Goal: Information Seeking & Learning: Learn about a topic

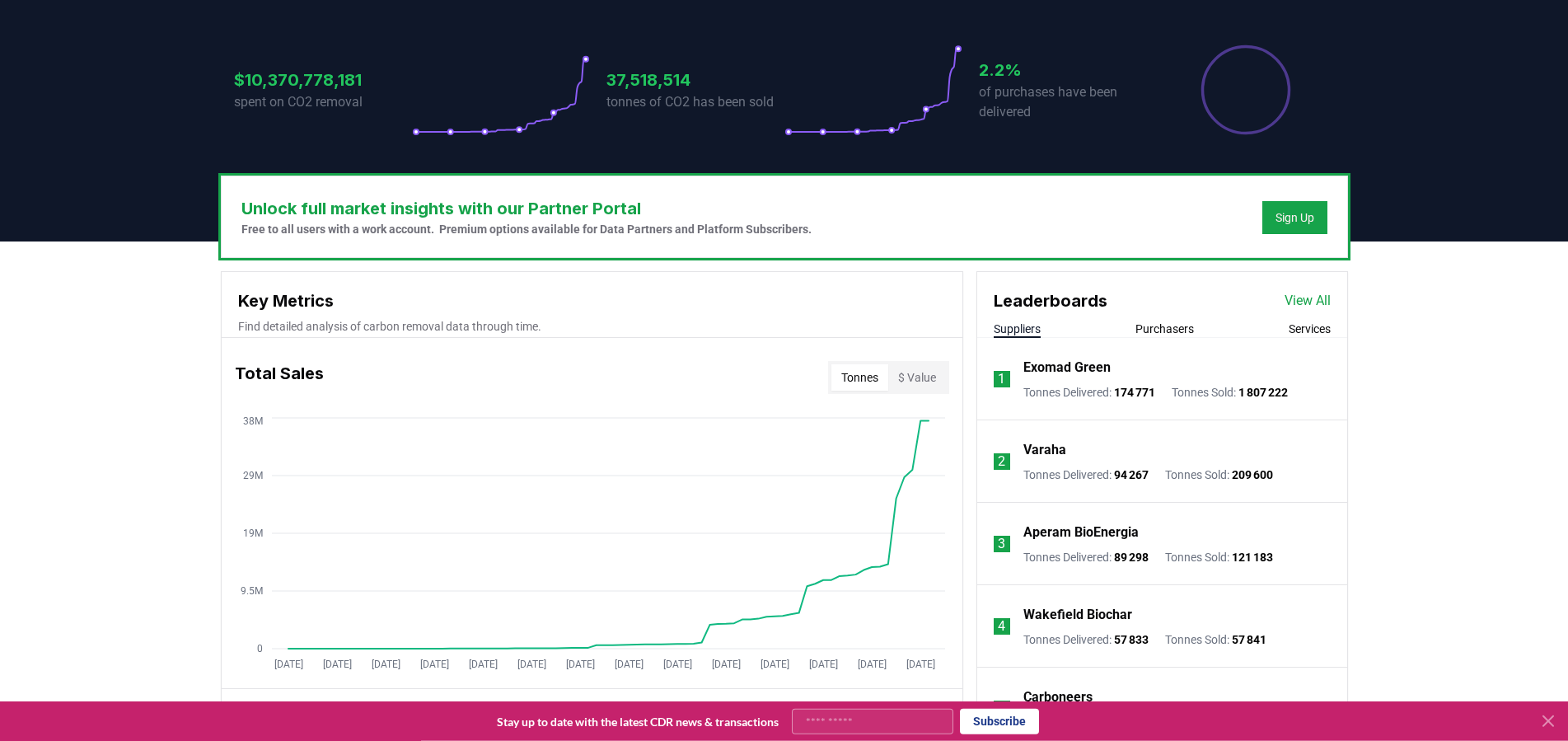
scroll to position [285, 0]
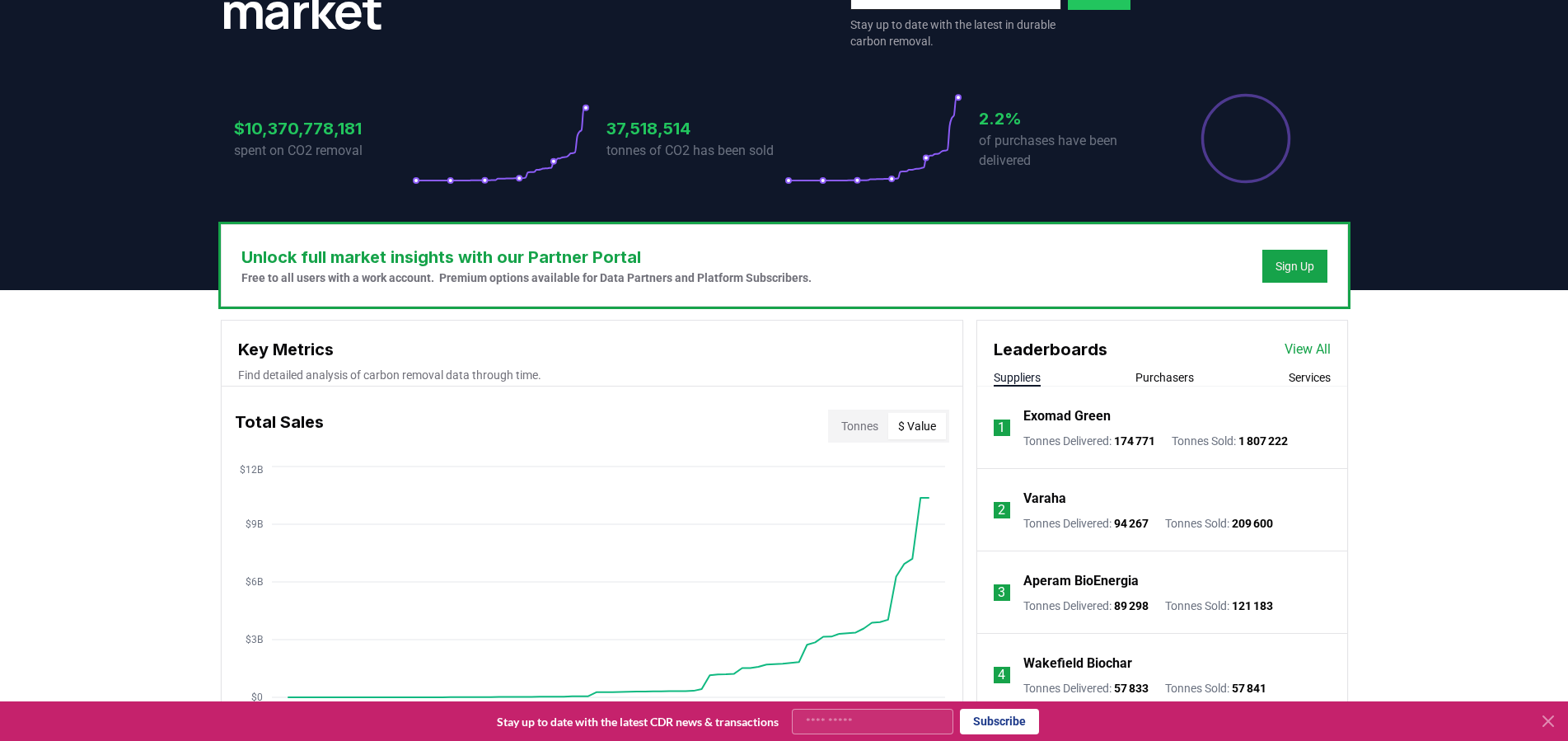
click at [918, 431] on button "$ Value" at bounding box center [917, 426] width 58 height 27
click at [872, 431] on button "Tonnes" at bounding box center [860, 426] width 57 height 27
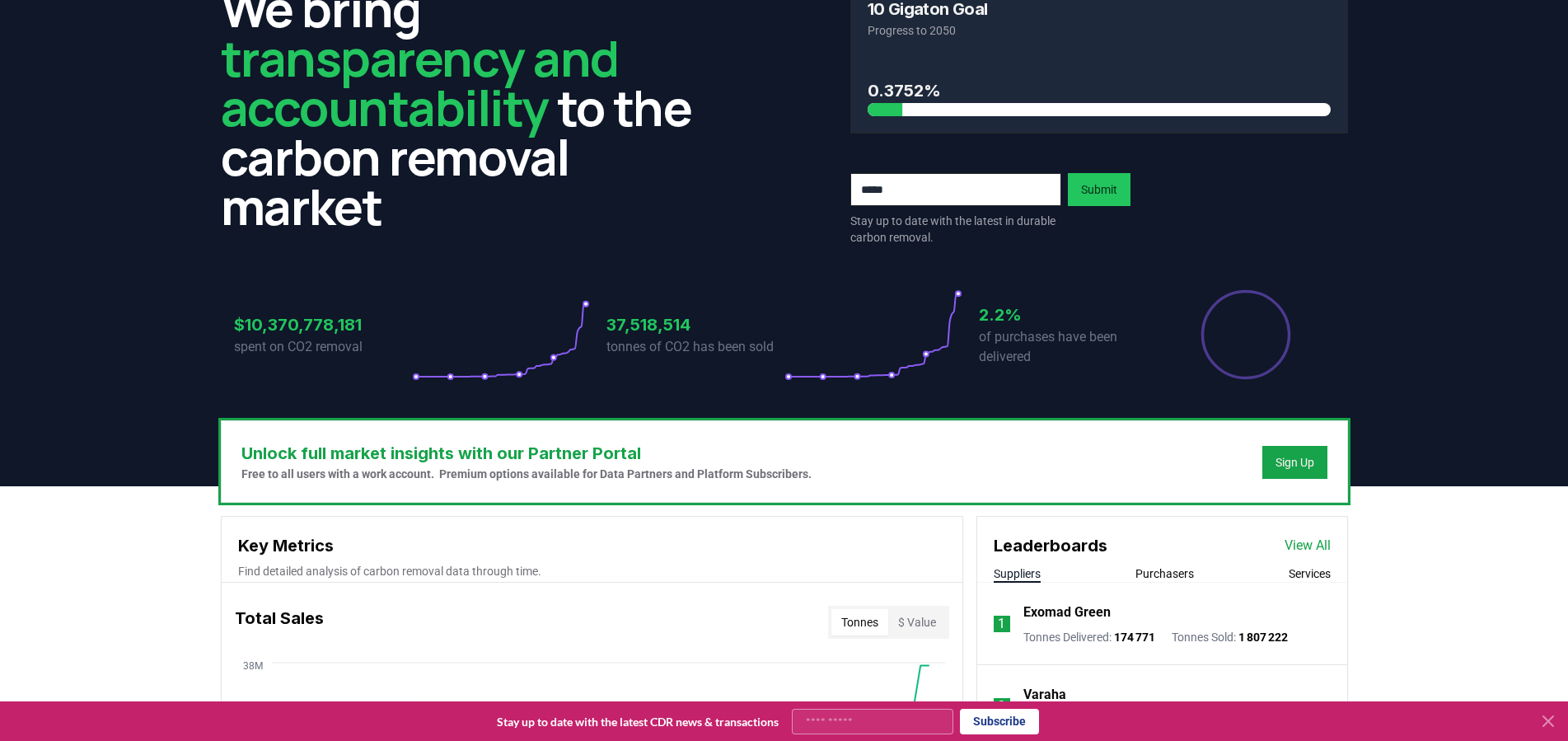
scroll to position [0, 0]
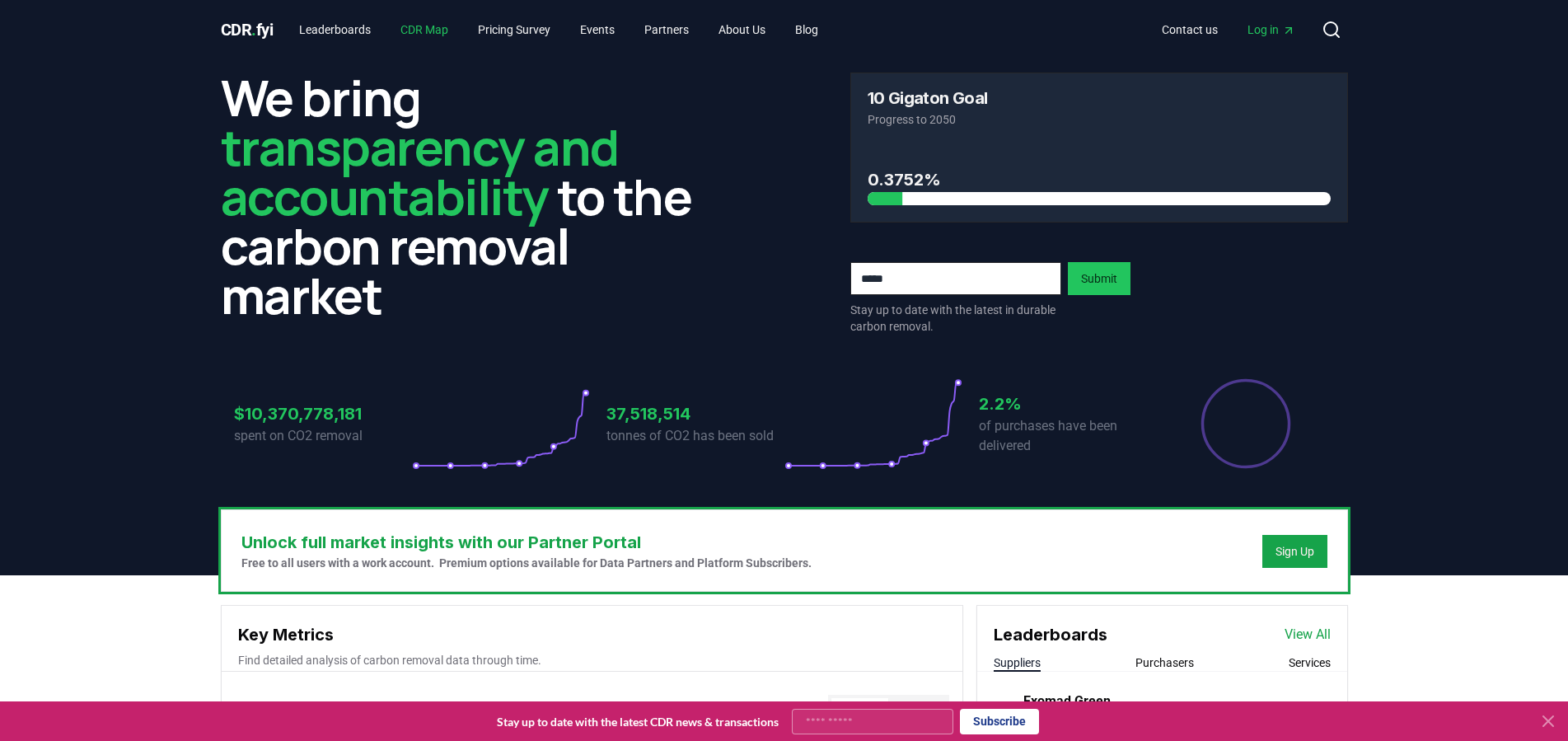
click at [415, 33] on link "CDR Map" at bounding box center [424, 30] width 74 height 30
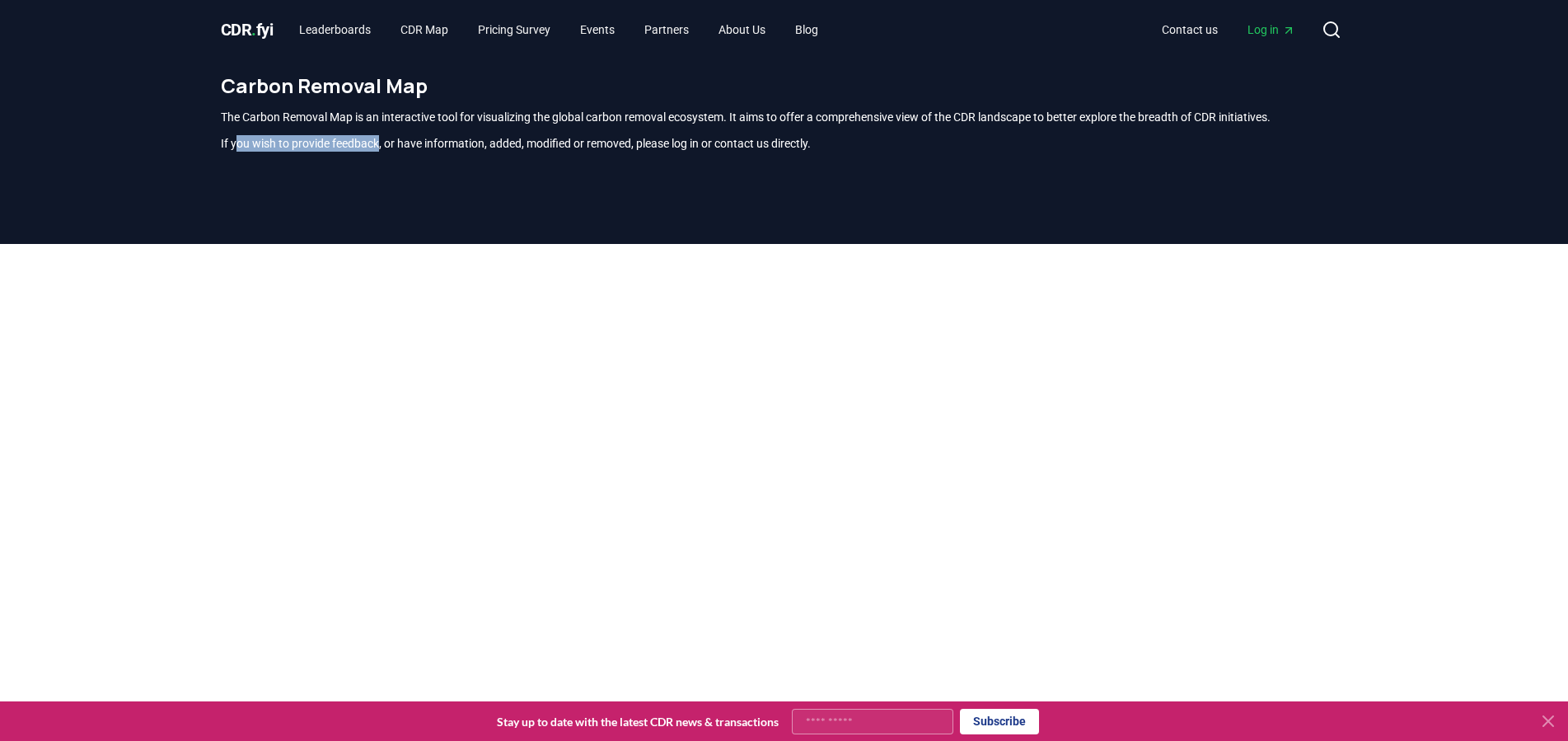
drag, startPoint x: 234, startPoint y: 140, endPoint x: 377, endPoint y: 149, distance: 143.3
click at [377, 149] on p "If you wish to provide feedback, or have information, added, modified or remove…" at bounding box center [785, 144] width 1128 height 17
click at [381, 142] on p "If you wish to provide feedback, or have information, added, modified or remove…" at bounding box center [785, 144] width 1128 height 17
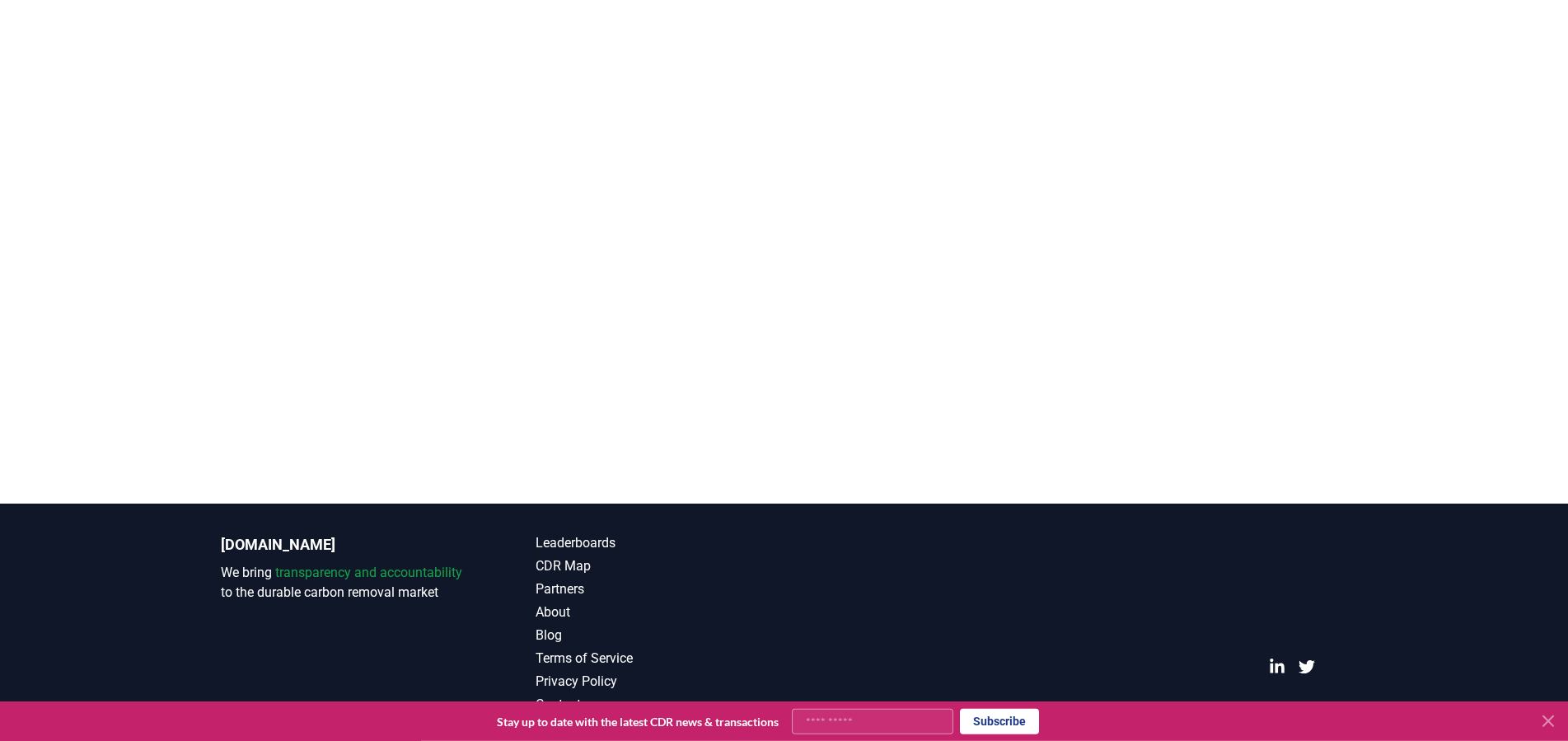
scroll to position [485, 0]
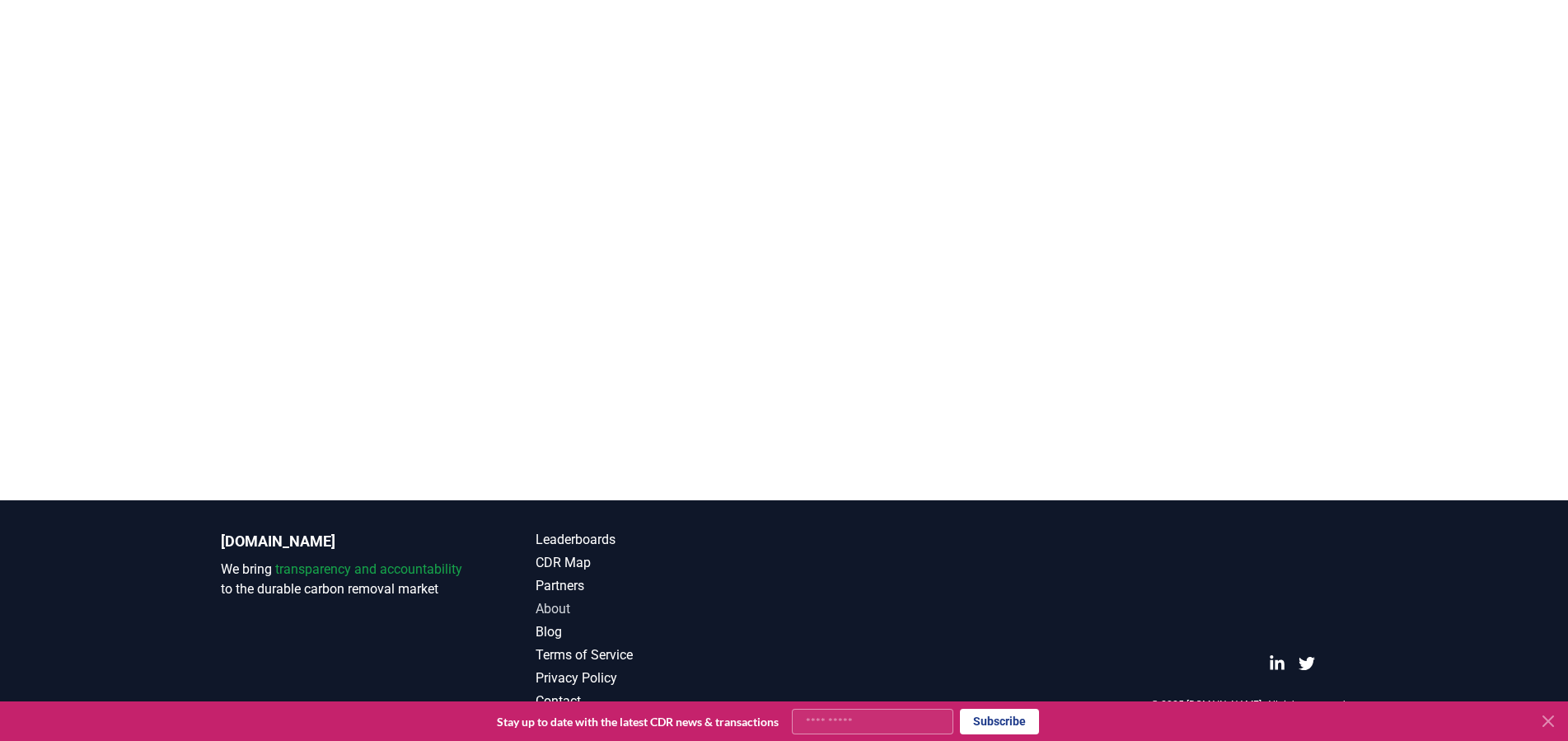
click at [560, 607] on link "About" at bounding box center [660, 609] width 249 height 20
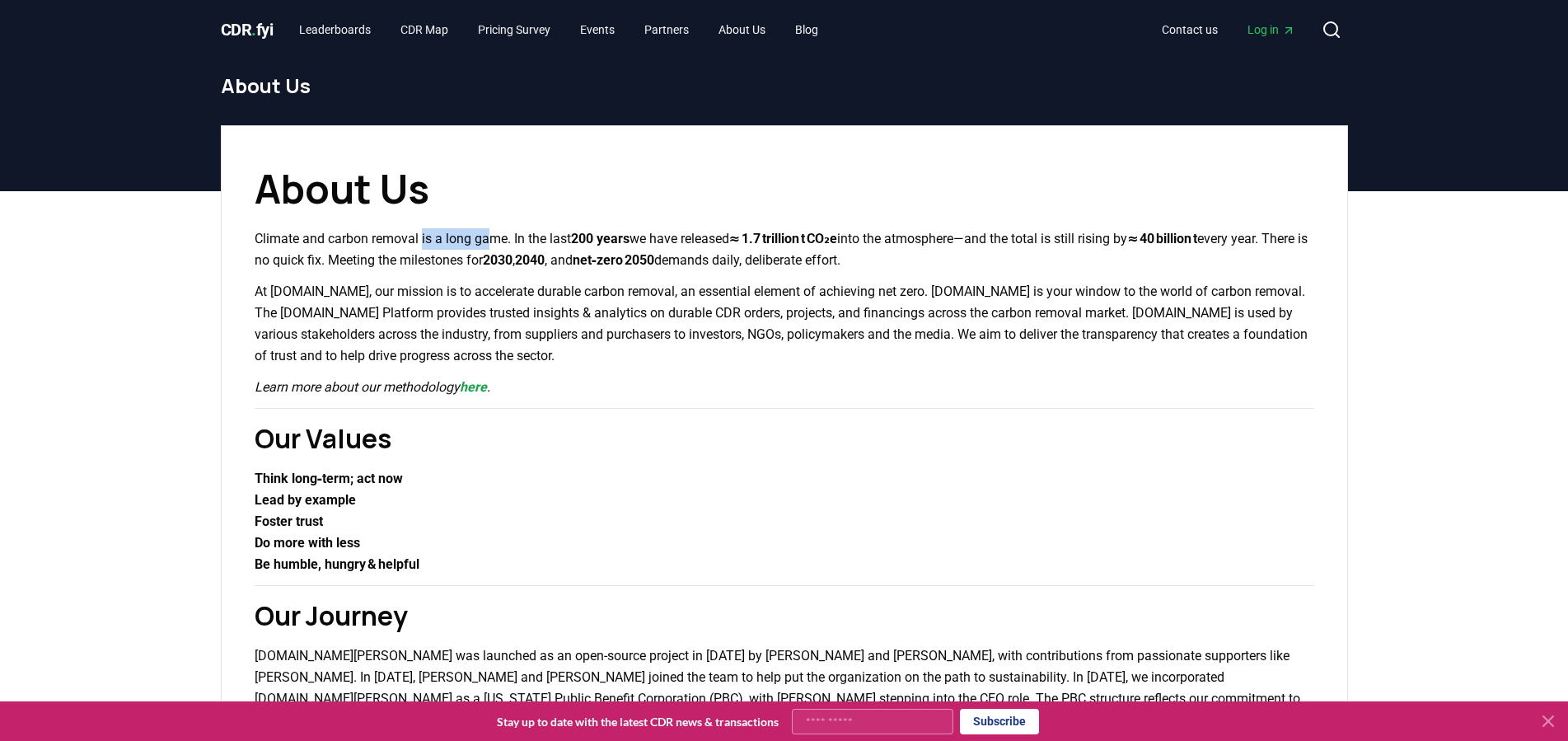
drag, startPoint x: 425, startPoint y: 241, endPoint x: 499, endPoint y: 241, distance: 74.0
click at [499, 241] on p "Climate and carbon removal is a long game. In the last 200 years we have releas…" at bounding box center [784, 250] width 1060 height 43
click at [511, 241] on p "Climate and carbon removal is a long game. In the last 200 years we have releas…" at bounding box center [784, 250] width 1060 height 43
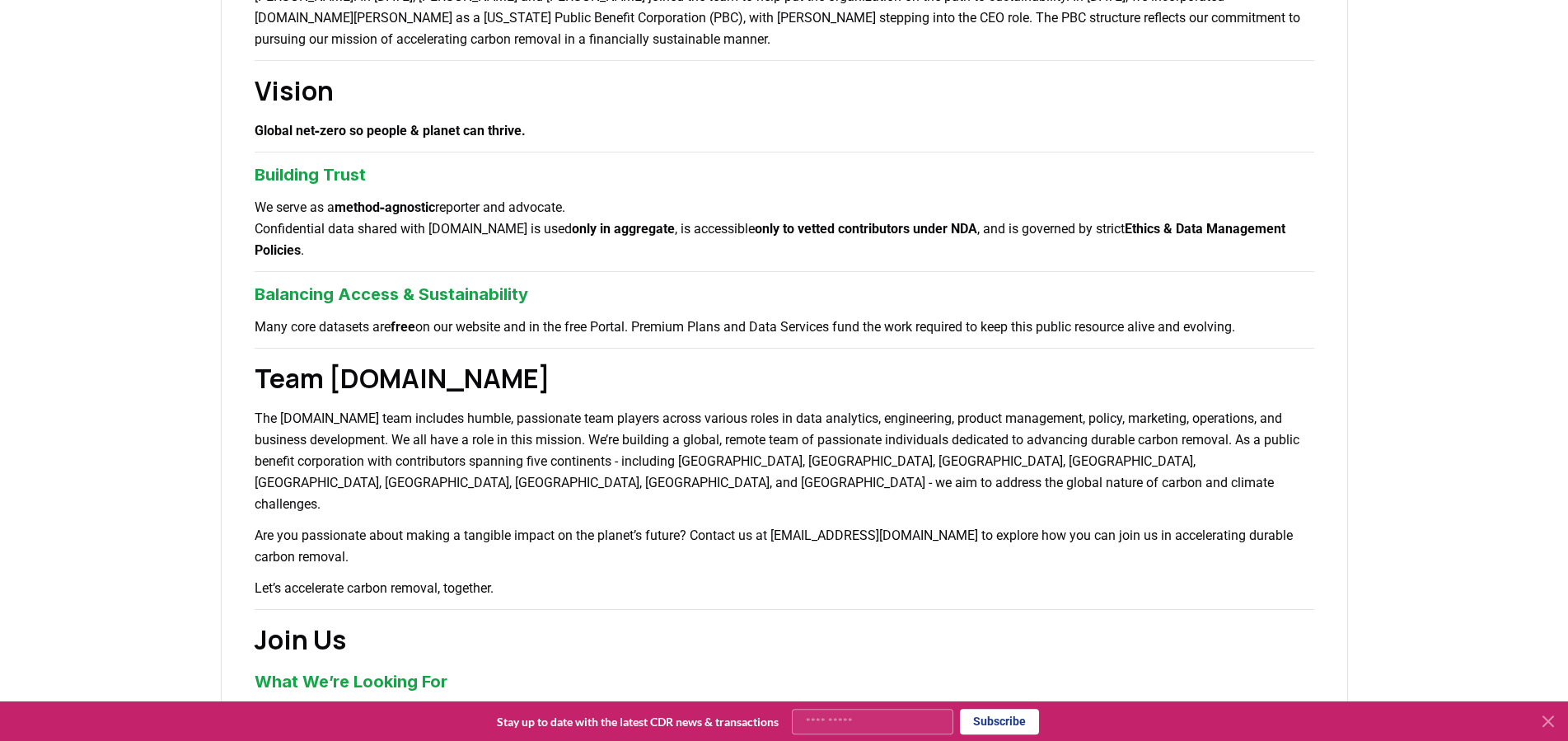
scroll to position [757, 0]
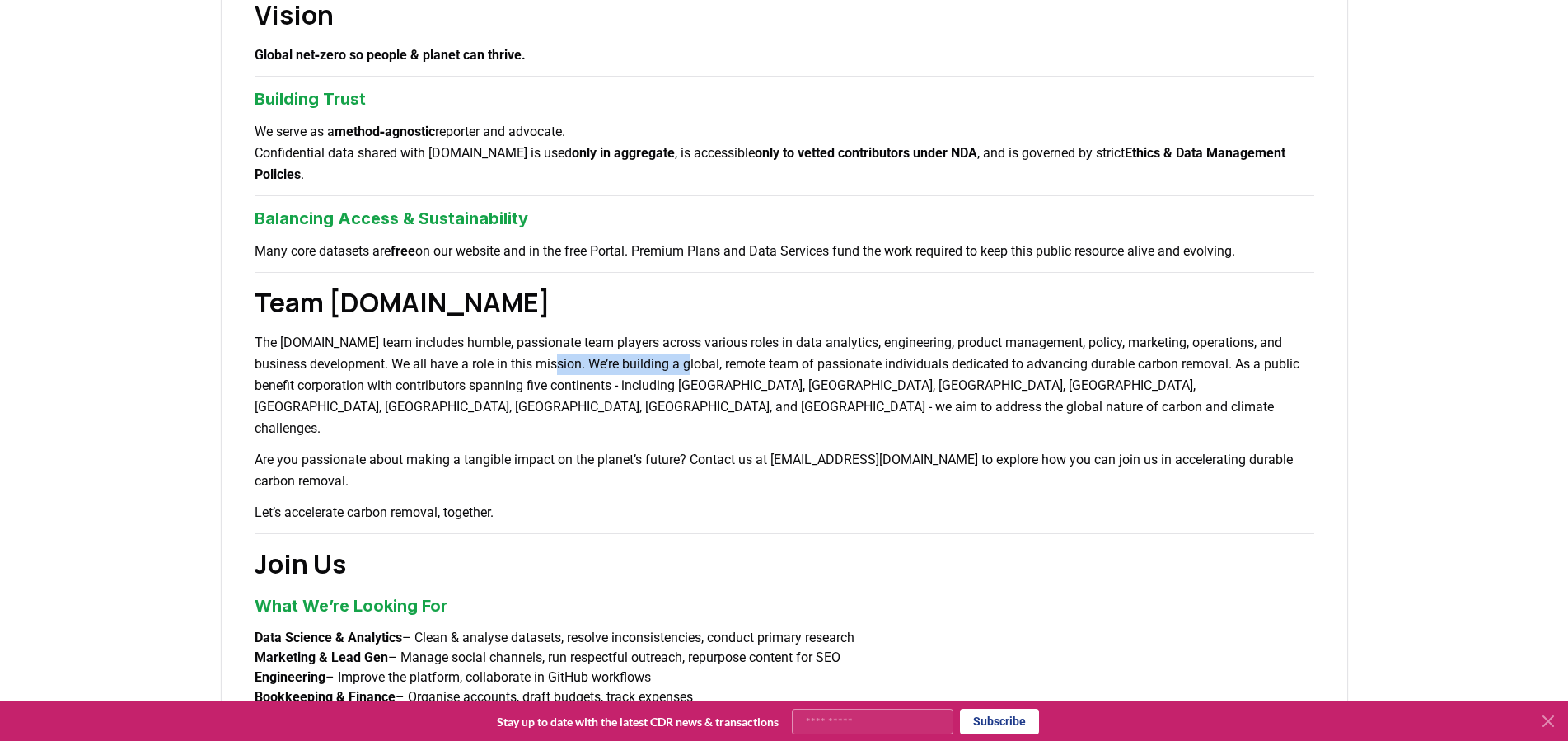
drag, startPoint x: 542, startPoint y: 368, endPoint x: 685, endPoint y: 364, distance: 143.1
click at [685, 364] on p "The [DOMAIN_NAME] team includes humble, passionate team players across various …" at bounding box center [784, 386] width 1060 height 107
click at [759, 353] on p "The [DOMAIN_NAME] team includes humble, passionate team players across various …" at bounding box center [784, 386] width 1060 height 107
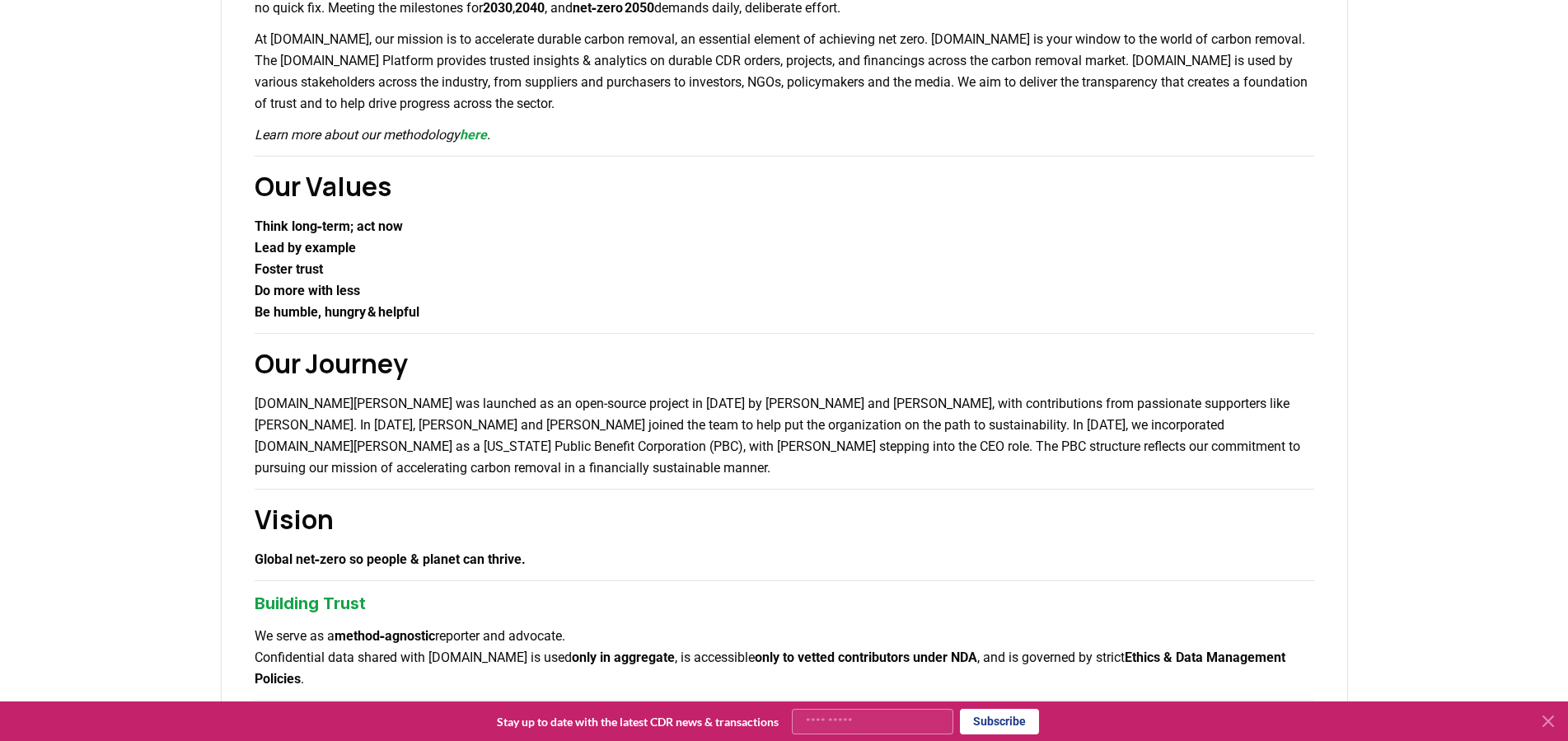
scroll to position [0, 0]
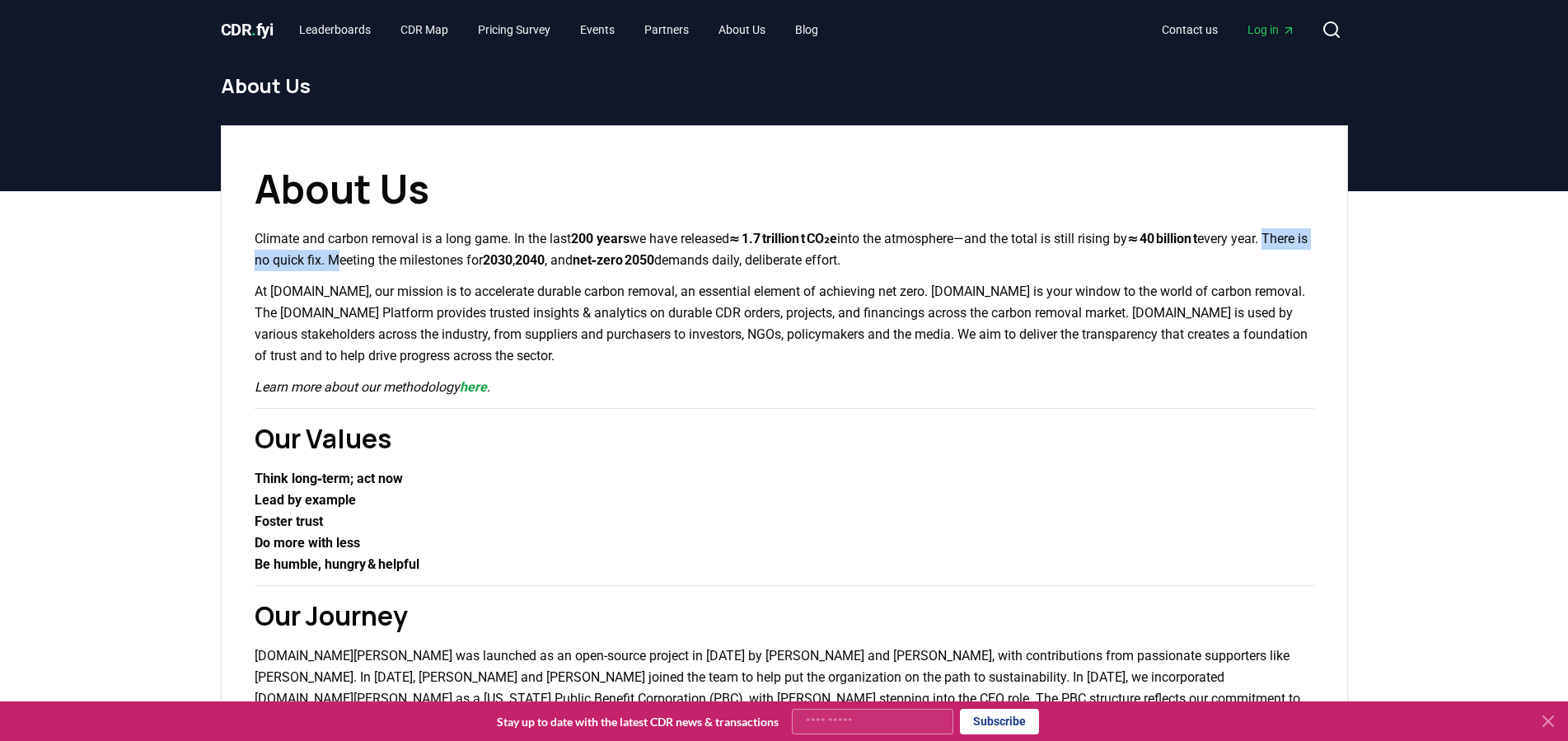
drag, startPoint x: 283, startPoint y: 257, endPoint x: 415, endPoint y: 260, distance: 132.0
click at [415, 260] on p "Climate and carbon removal is a long game. In the last 200 years we have releas…" at bounding box center [784, 250] width 1060 height 43
click at [426, 260] on p "Climate and carbon removal is a long game. In the last 200 years we have releas…" at bounding box center [784, 250] width 1060 height 43
drag, startPoint x: 391, startPoint y: 290, endPoint x: 631, endPoint y: 289, distance: 240.0
click at [631, 289] on p "At [DOMAIN_NAME], our mission is to accelerate durable carbon removal, an essen…" at bounding box center [784, 324] width 1060 height 86
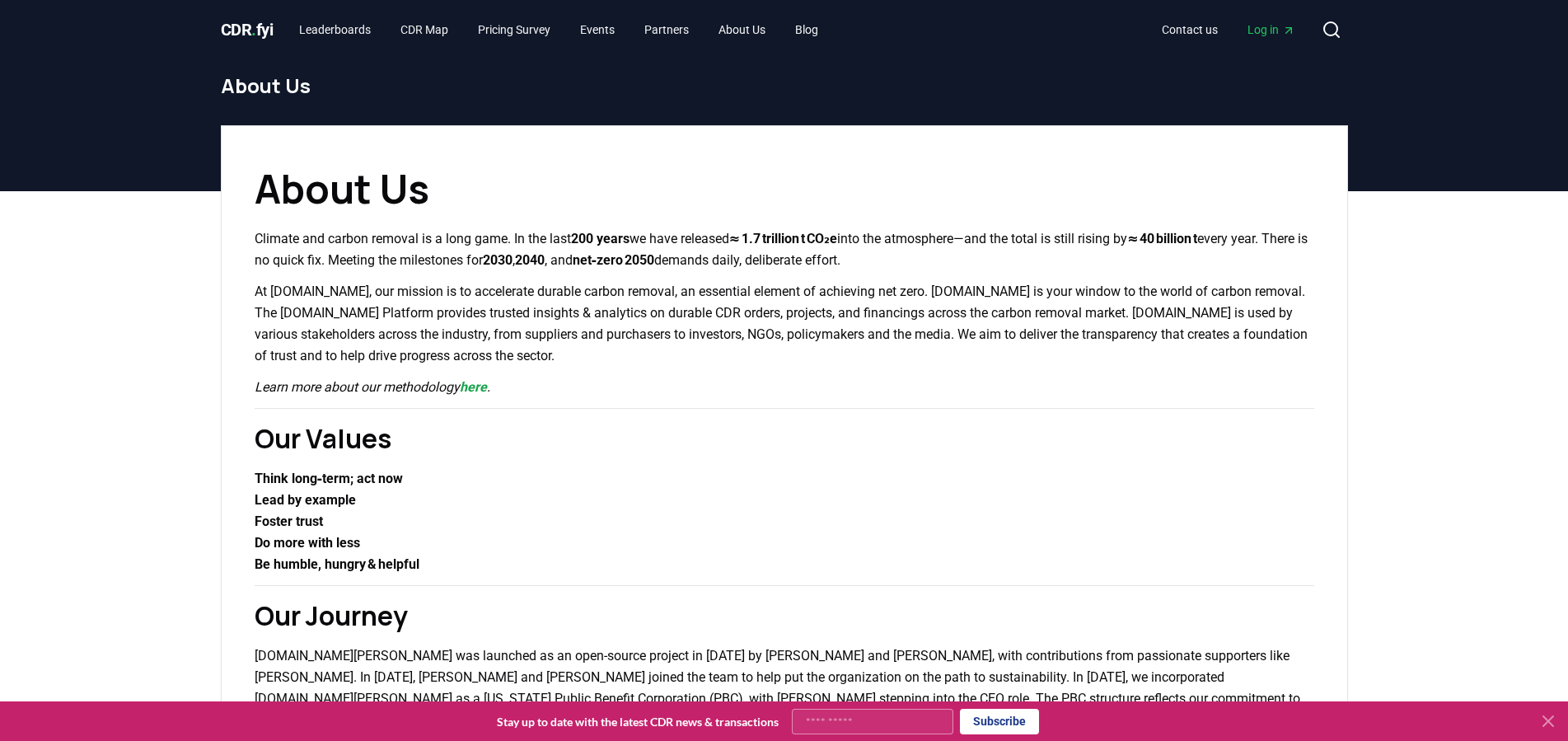
click at [658, 289] on p "At [DOMAIN_NAME], our mission is to accelerate durable carbon removal, an essen…" at bounding box center [784, 324] width 1060 height 86
click at [344, 28] on link "Leaderboards" at bounding box center [335, 30] width 98 height 30
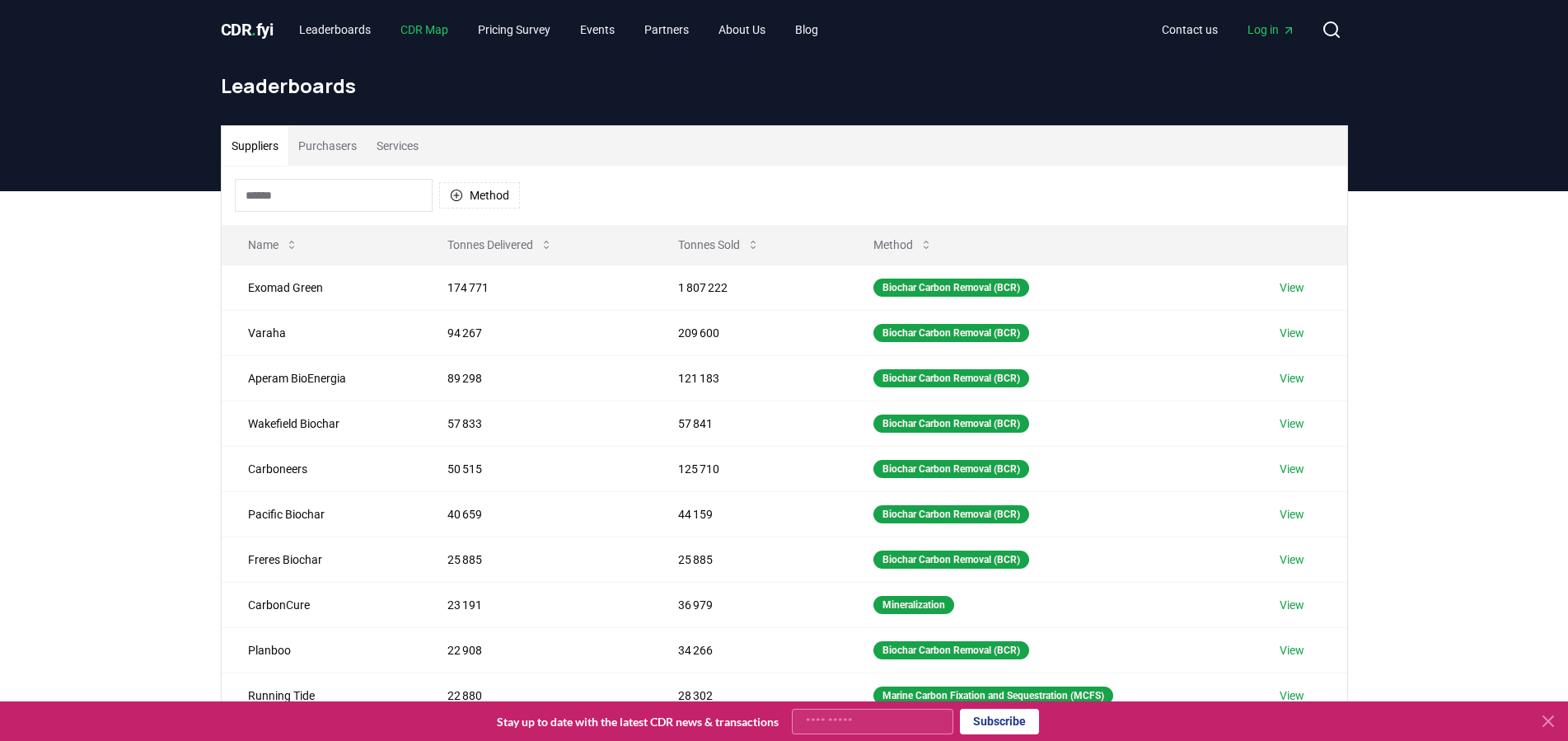
click at [437, 32] on link "CDR Map" at bounding box center [424, 30] width 74 height 30
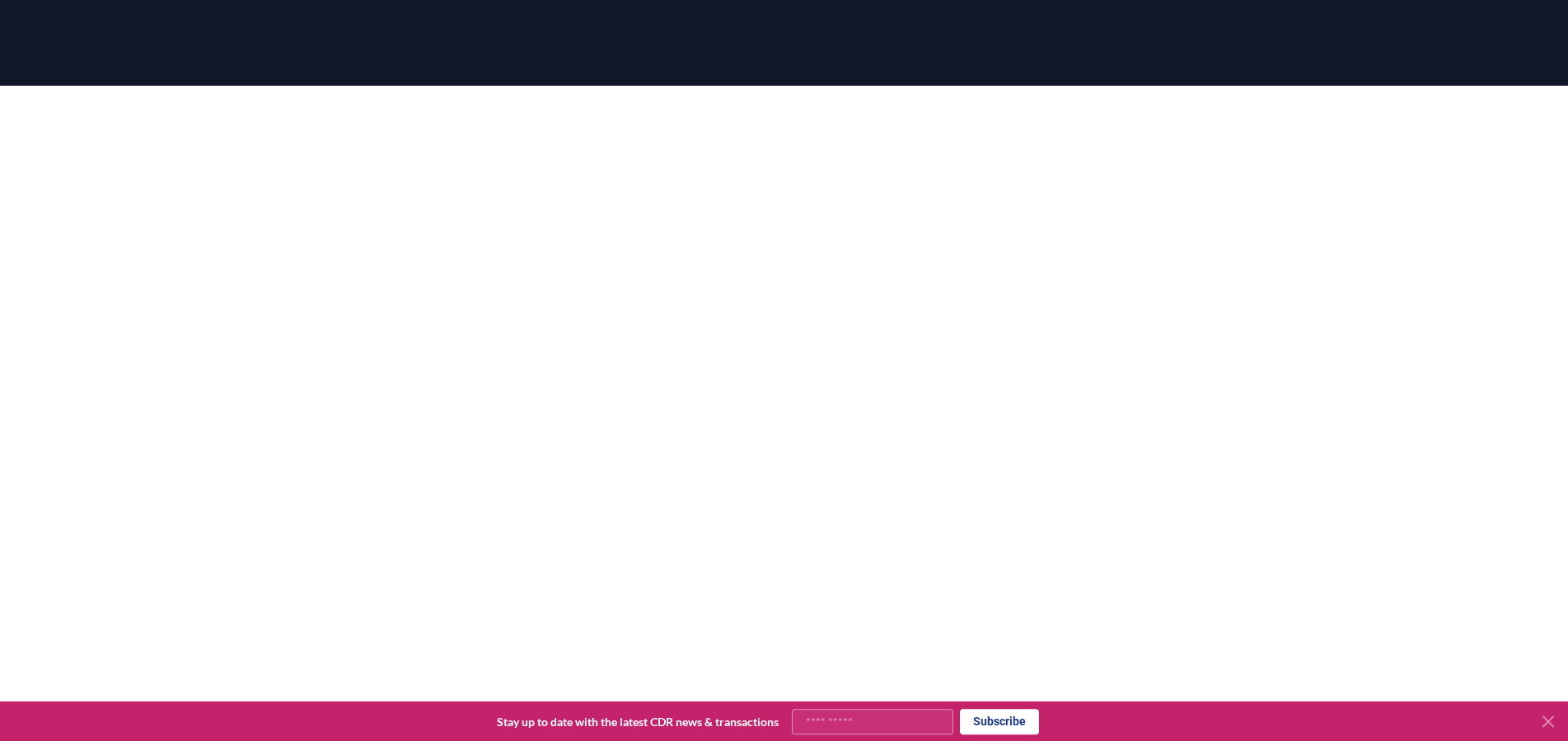
scroll to position [169, 0]
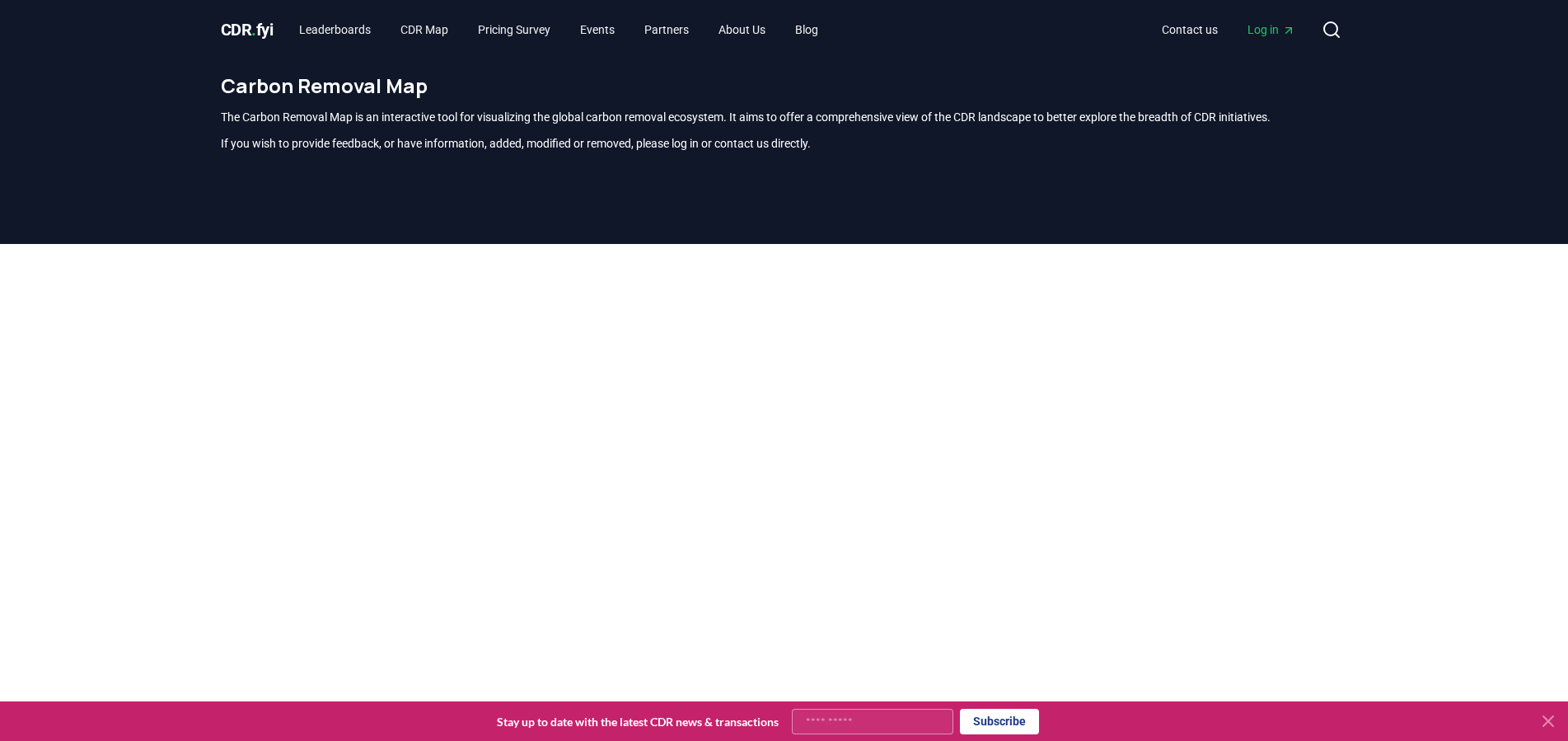
click at [123, 324] on div at bounding box center [784, 614] width 1568 height 741
click at [430, 27] on link "CDR Map" at bounding box center [424, 30] width 74 height 30
click at [525, 28] on link "Pricing Survey" at bounding box center [514, 30] width 99 height 30
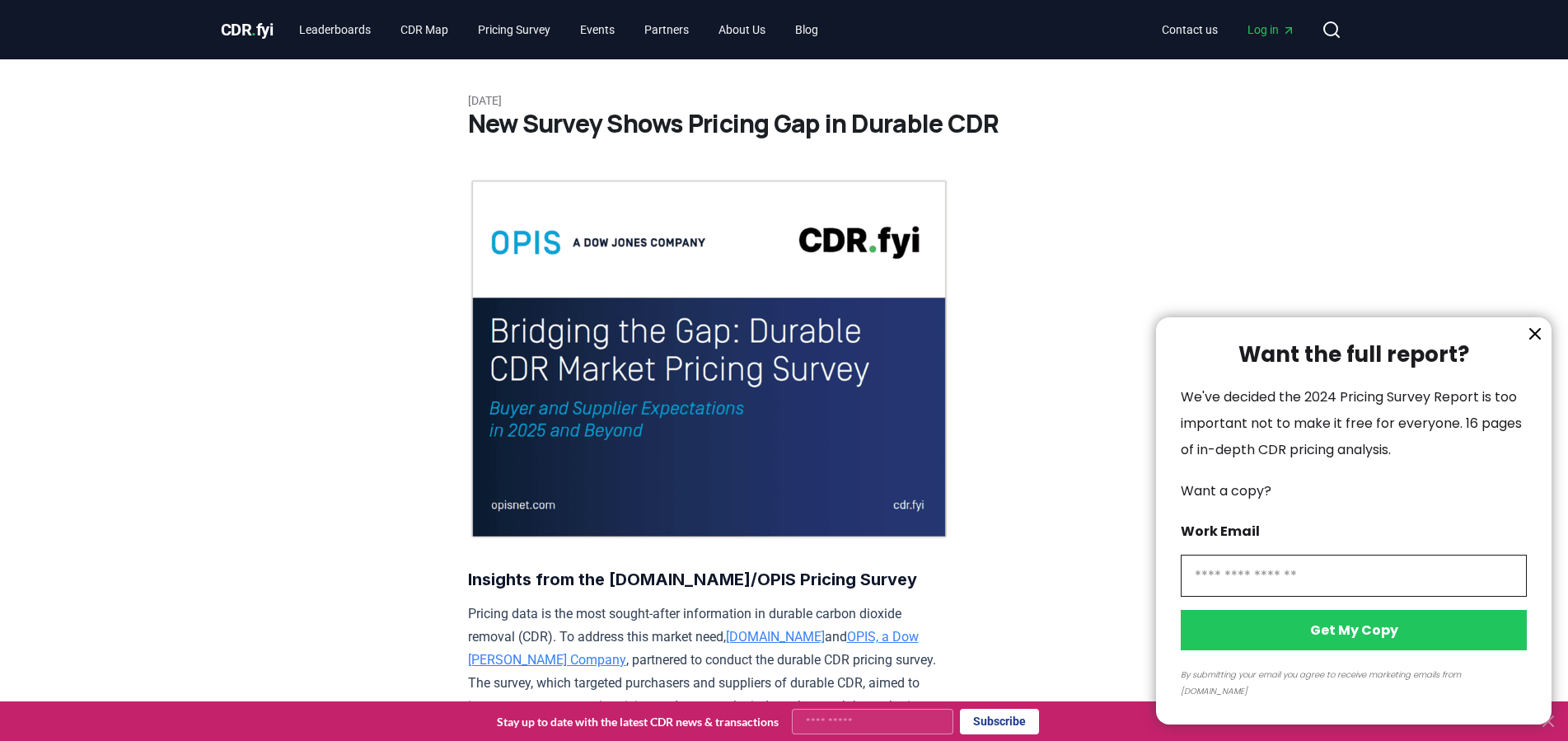
click at [605, 27] on div at bounding box center [784, 370] width 1568 height 741
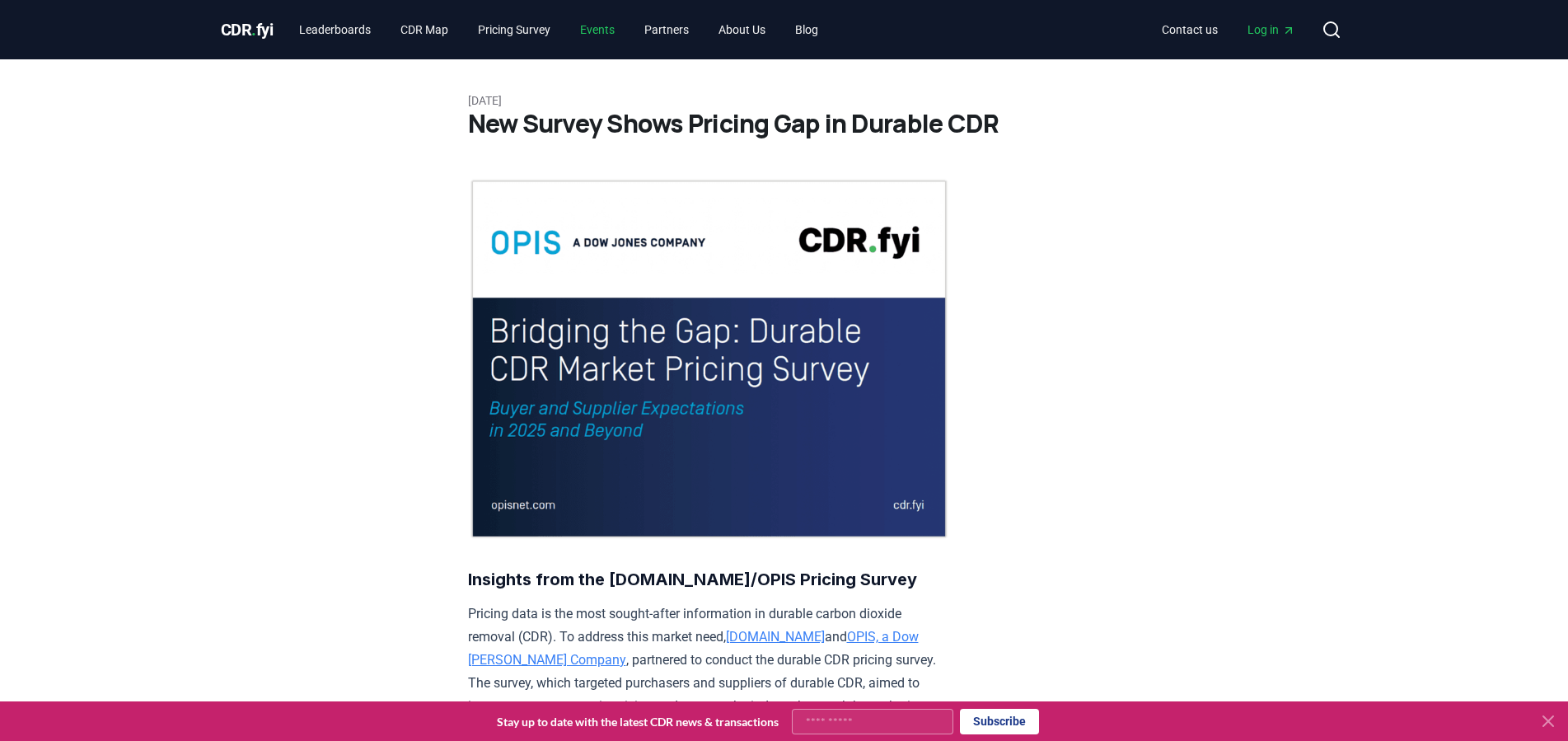
click at [606, 32] on link "Events" at bounding box center [597, 30] width 61 height 30
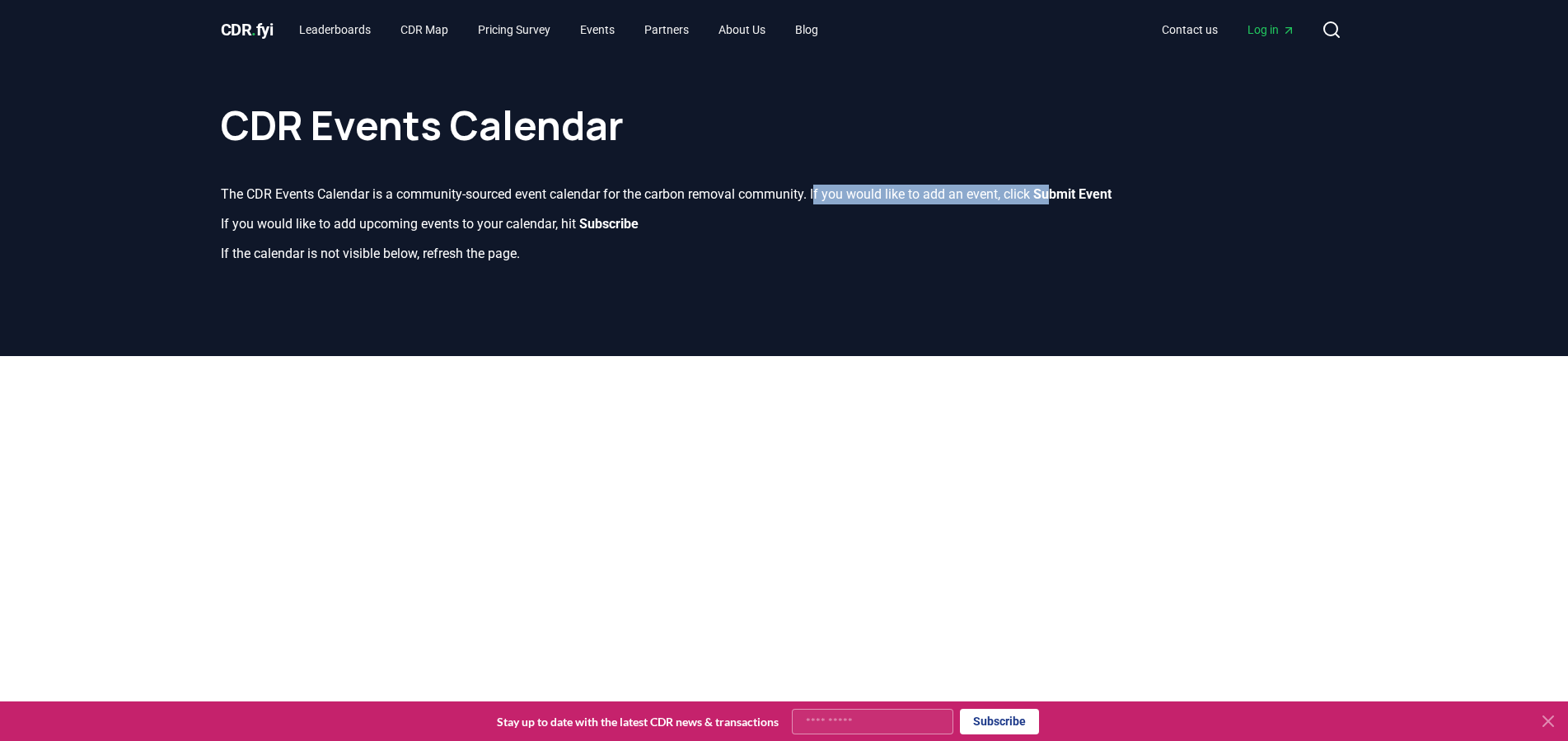
drag, startPoint x: 832, startPoint y: 171, endPoint x: 1078, endPoint y: 187, distance: 246.5
click at [1078, 187] on div "CDR Events Calendar The CDR Events Calendar is a community-sourced event calend…" at bounding box center [784, 174] width 1153 height 231
click at [1080, 186] on b "Submit Event" at bounding box center [1073, 194] width 78 height 16
click at [666, 26] on link "Partners" at bounding box center [666, 30] width 71 height 30
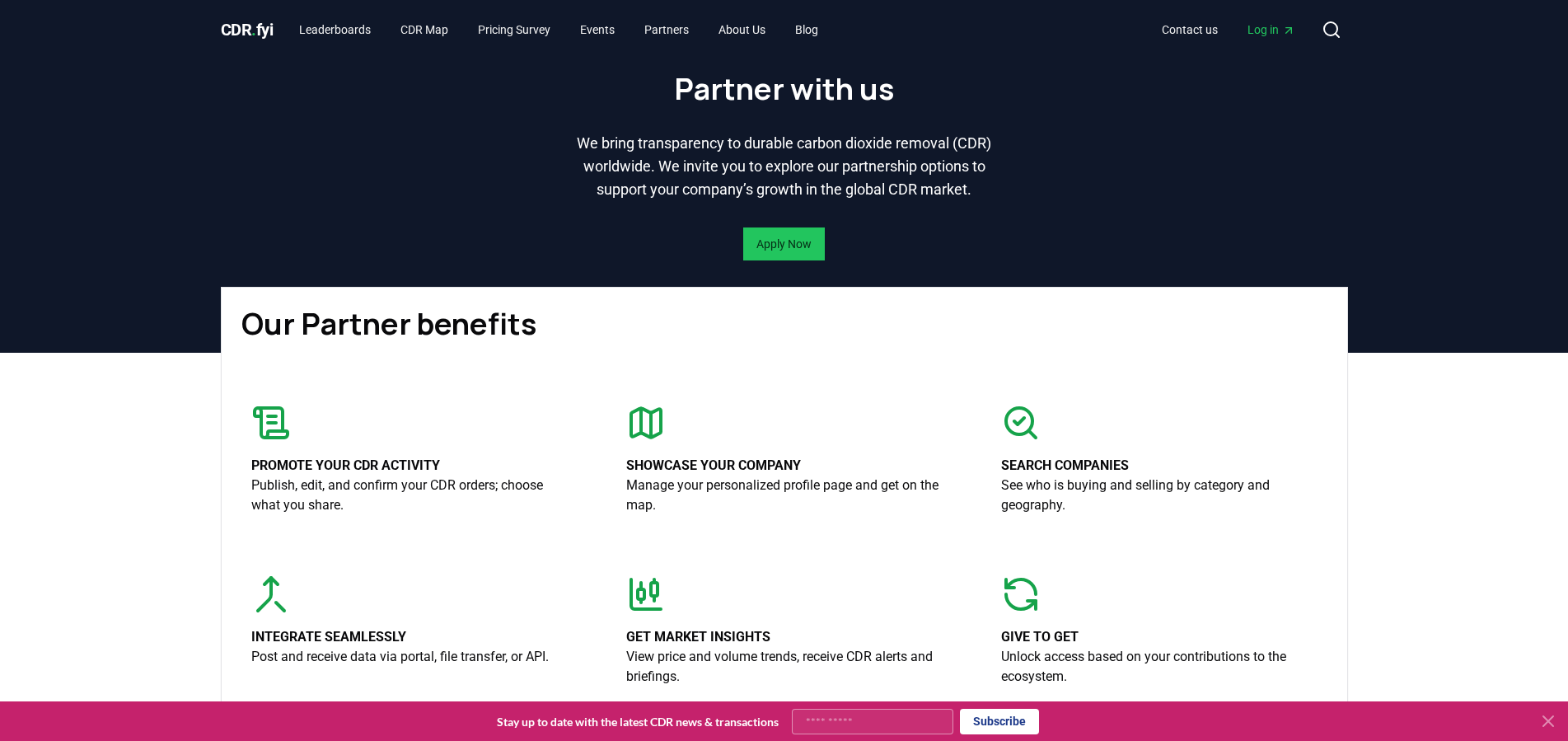
click at [239, 28] on span "CDR . fyi" at bounding box center [247, 30] width 53 height 20
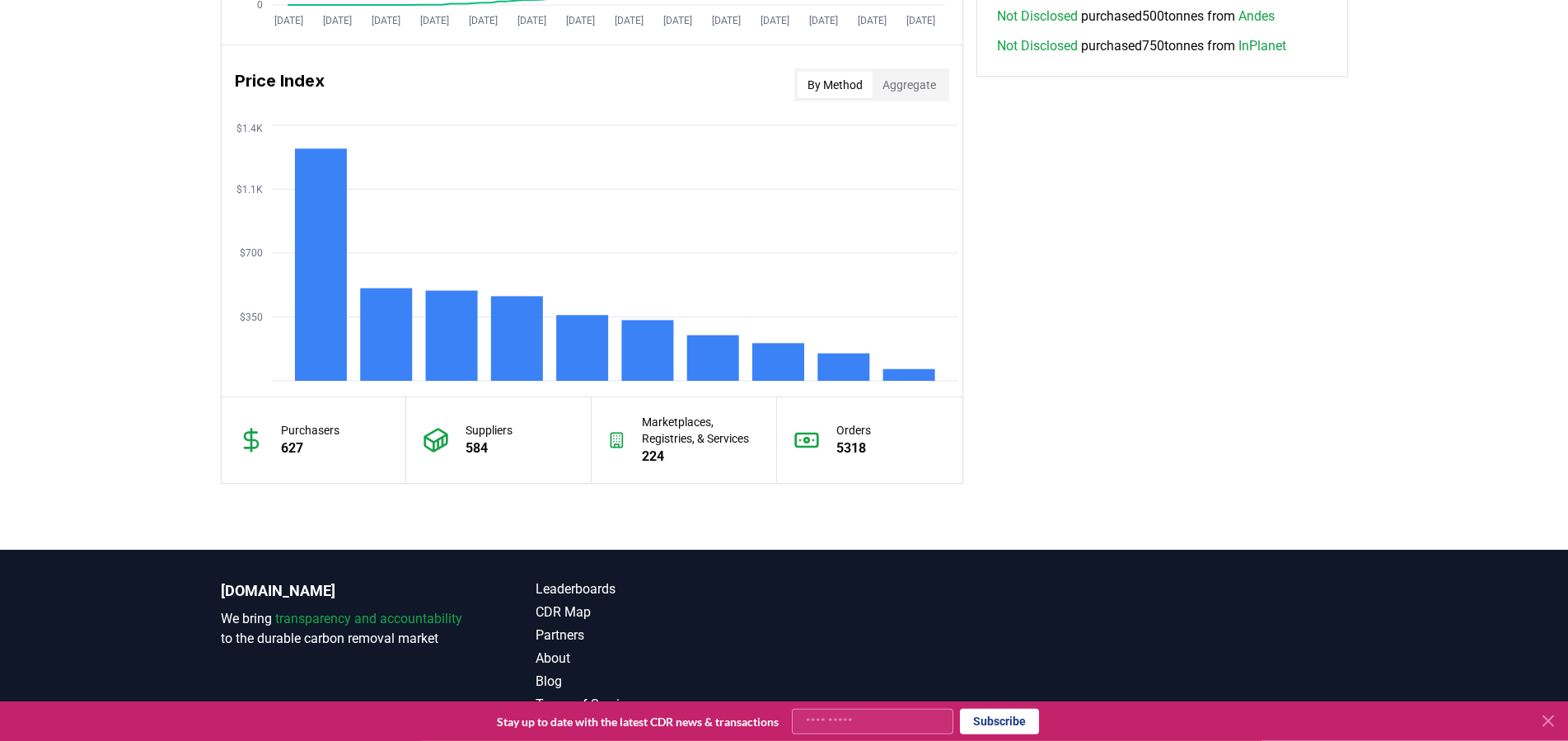
scroll to position [1379, 0]
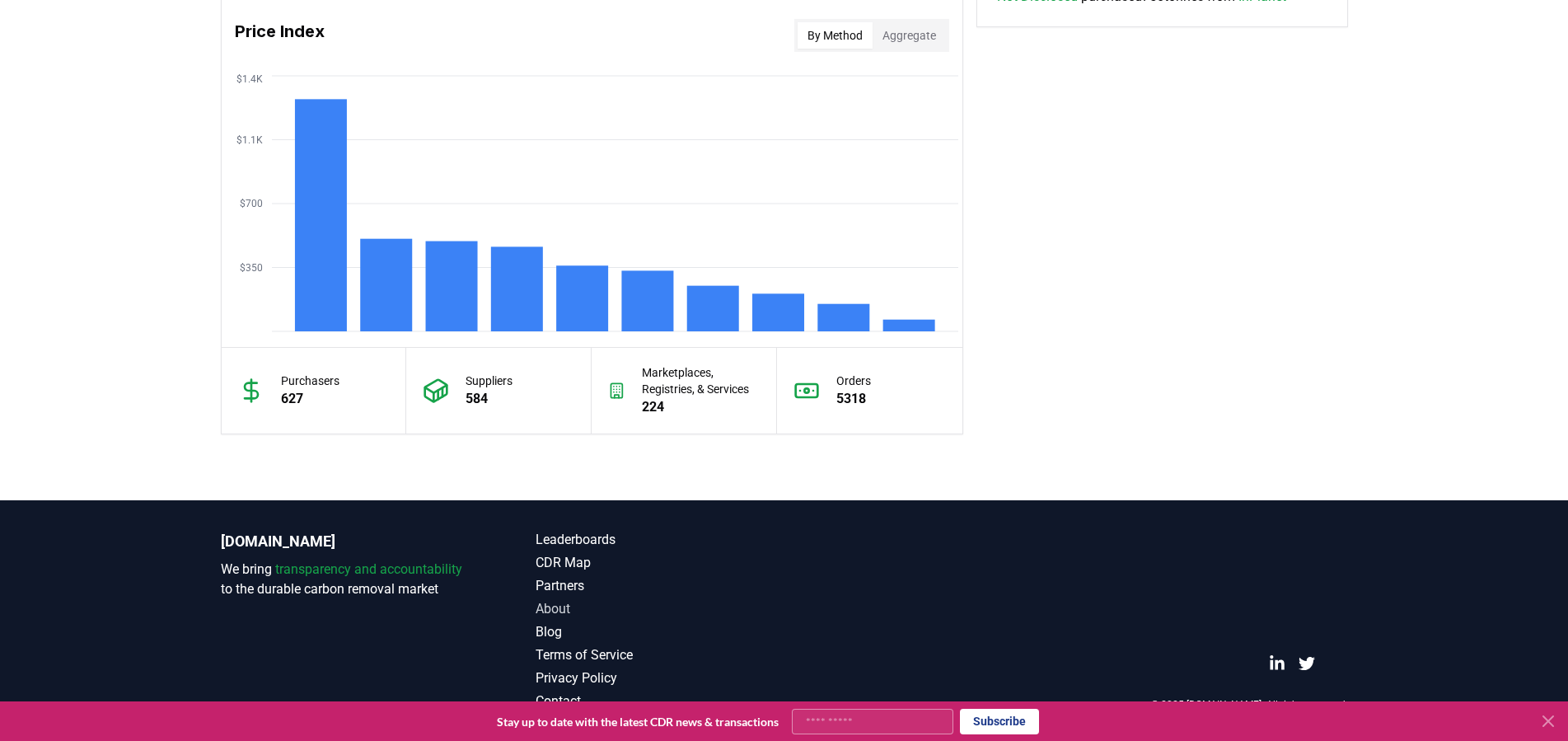
click at [550, 609] on link "About" at bounding box center [660, 609] width 249 height 20
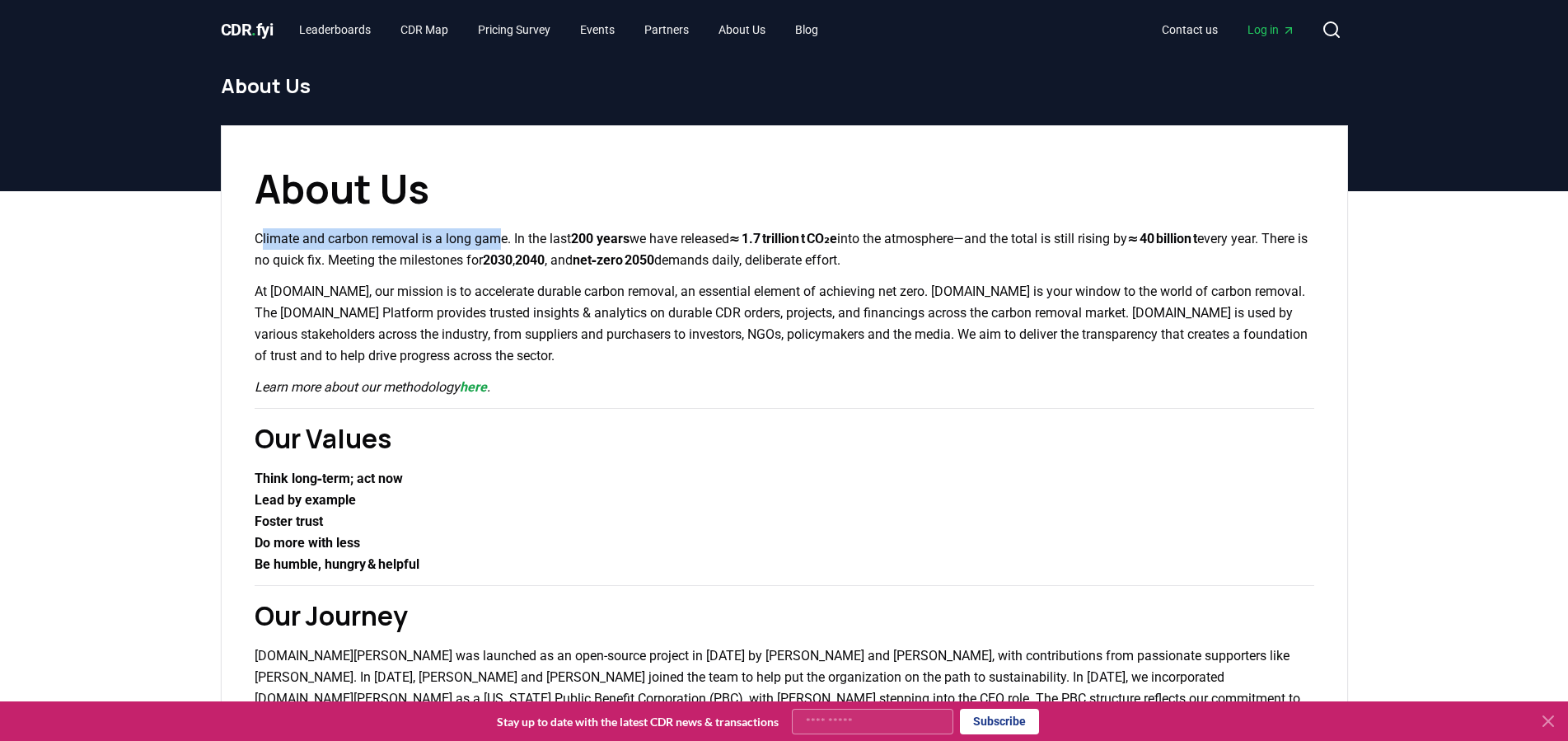
drag, startPoint x: 259, startPoint y: 238, endPoint x: 510, endPoint y: 242, distance: 251.0
click at [510, 242] on p "Climate and carbon removal is a long game. In the last 200 years we have releas…" at bounding box center [784, 250] width 1060 height 43
click at [505, 238] on p "Climate and carbon removal is a long game. In the last 200 years we have releas…" at bounding box center [784, 250] width 1060 height 43
drag, startPoint x: 520, startPoint y: 240, endPoint x: 963, endPoint y: 257, distance: 443.3
click at [963, 257] on p "Climate and carbon removal is a long game. In the last 200 years we have releas…" at bounding box center [784, 250] width 1060 height 43
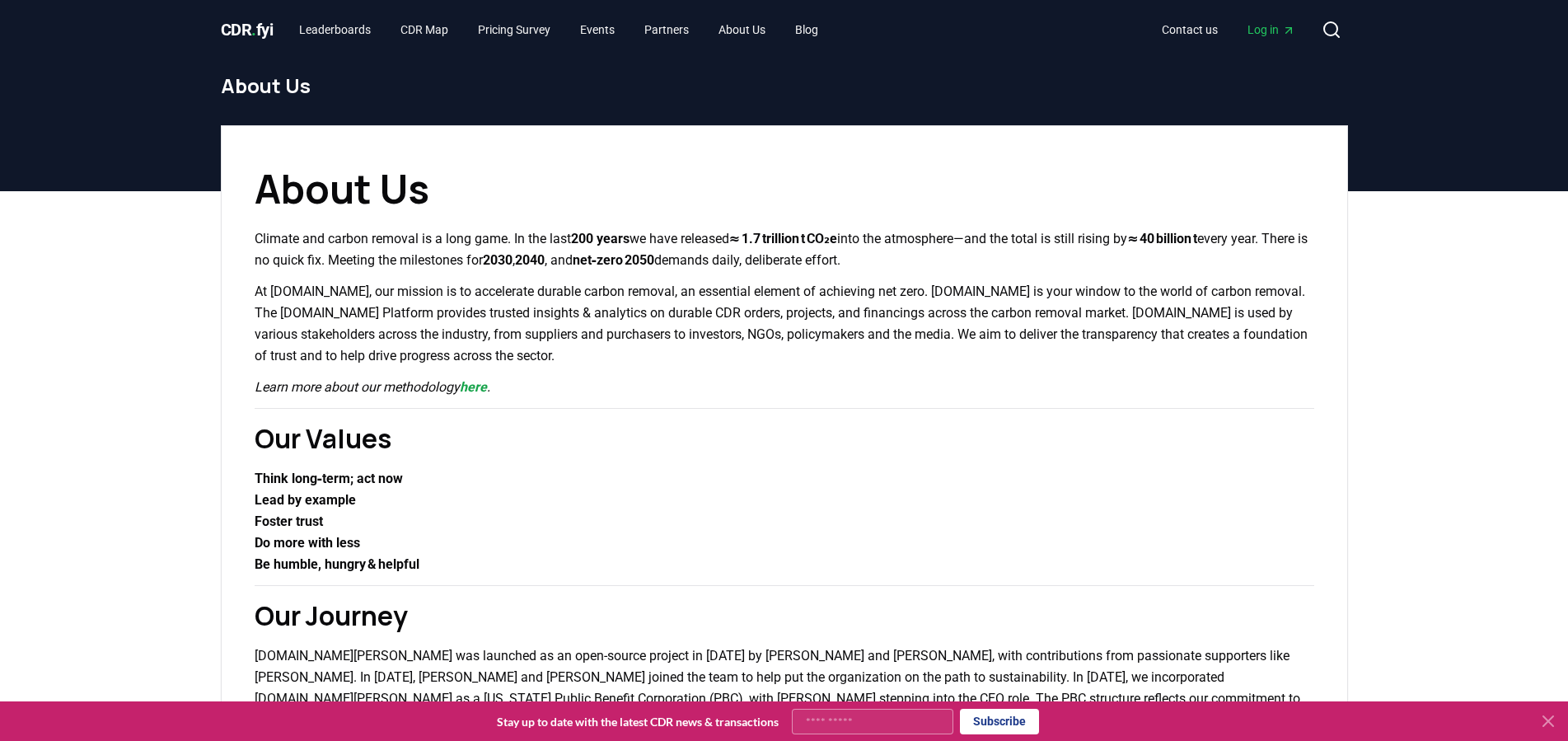
copy p "In the last 200 years we have released ≈ 1.7 trillion t CO₂e into the atmospher…"
click at [257, 291] on p "At [DOMAIN_NAME], our mission is to accelerate durable carbon removal, an essen…" at bounding box center [784, 324] width 1060 height 86
drag, startPoint x: 894, startPoint y: 288, endPoint x: 1224, endPoint y: 285, distance: 330.0
click at [1224, 285] on p "At [DOMAIN_NAME], our mission is to accelerate durable carbon removal, an essen…" at bounding box center [784, 324] width 1060 height 86
click at [287, 312] on p "At [DOMAIN_NAME], our mission is to accelerate durable carbon removal, an essen…" at bounding box center [784, 324] width 1060 height 86
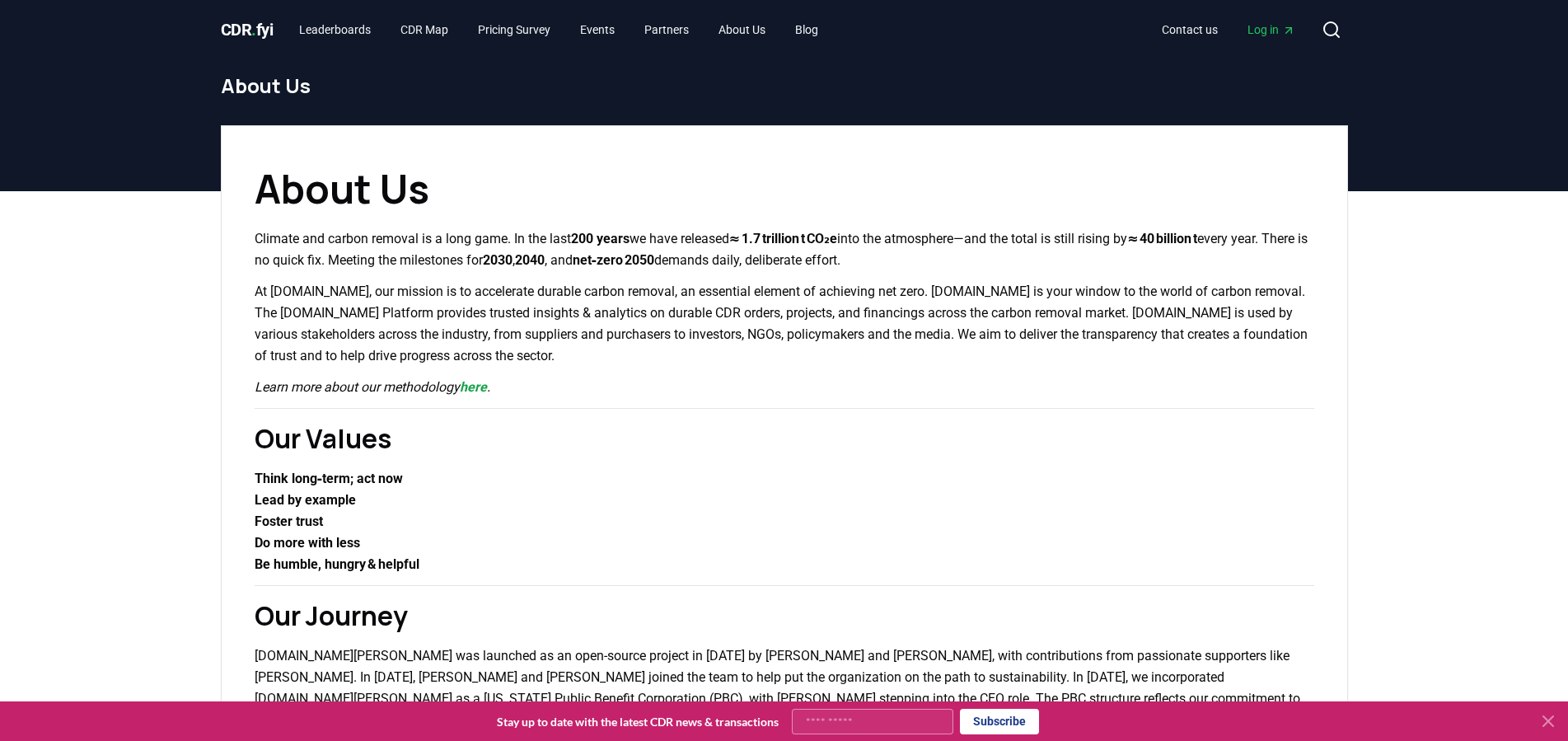
click at [1232, 288] on p "At [DOMAIN_NAME], our mission is to accelerate durable carbon removal, an essen…" at bounding box center [784, 324] width 1060 height 86
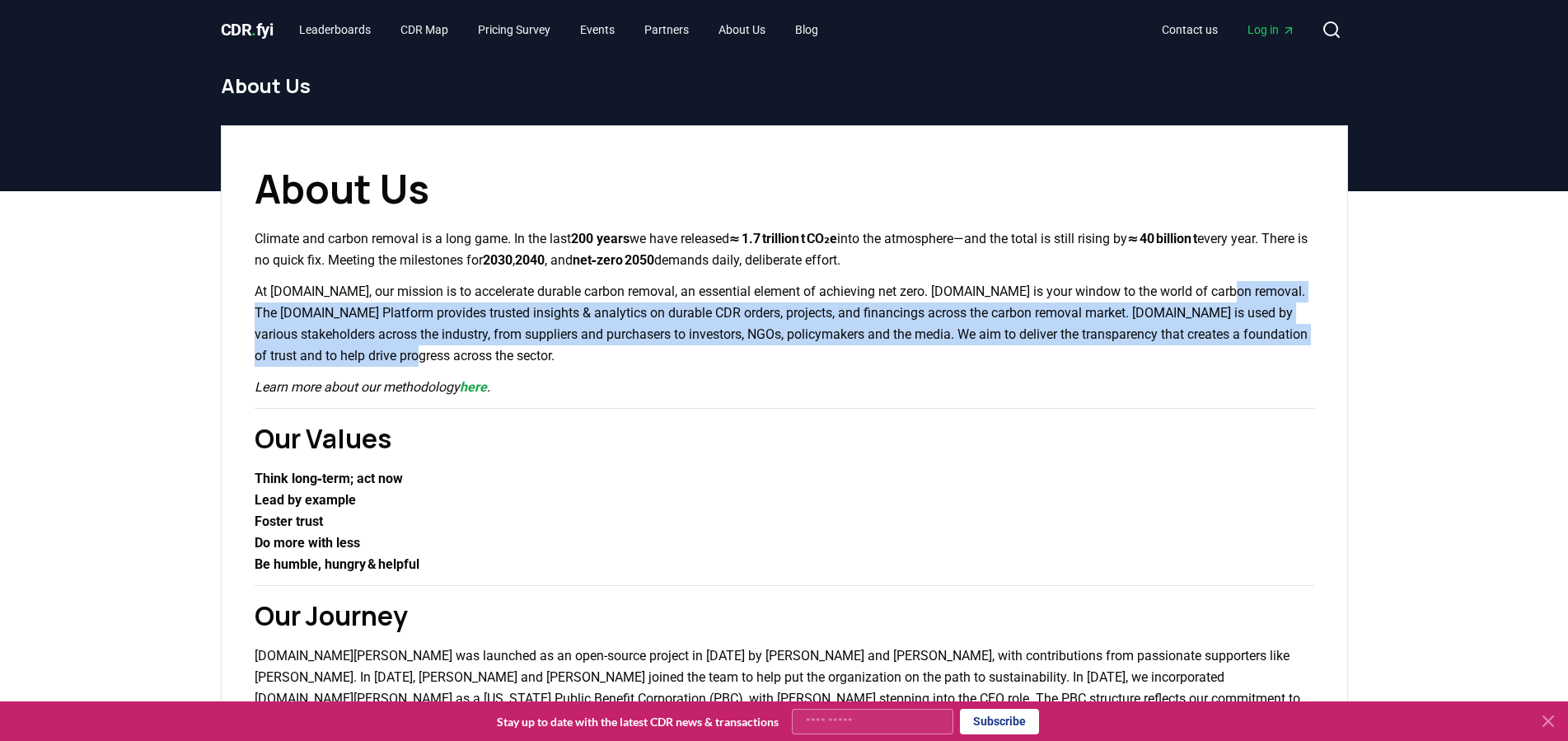
drag, startPoint x: 1229, startPoint y: 288, endPoint x: 450, endPoint y: 349, distance: 781.4
click at [450, 349] on p "At [DOMAIN_NAME], our mission is to accelerate durable carbon removal, an essen…" at bounding box center [784, 324] width 1060 height 86
copy p "The [DOMAIN_NAME] Platform provides trusted insights & analytics on durable CDR…"
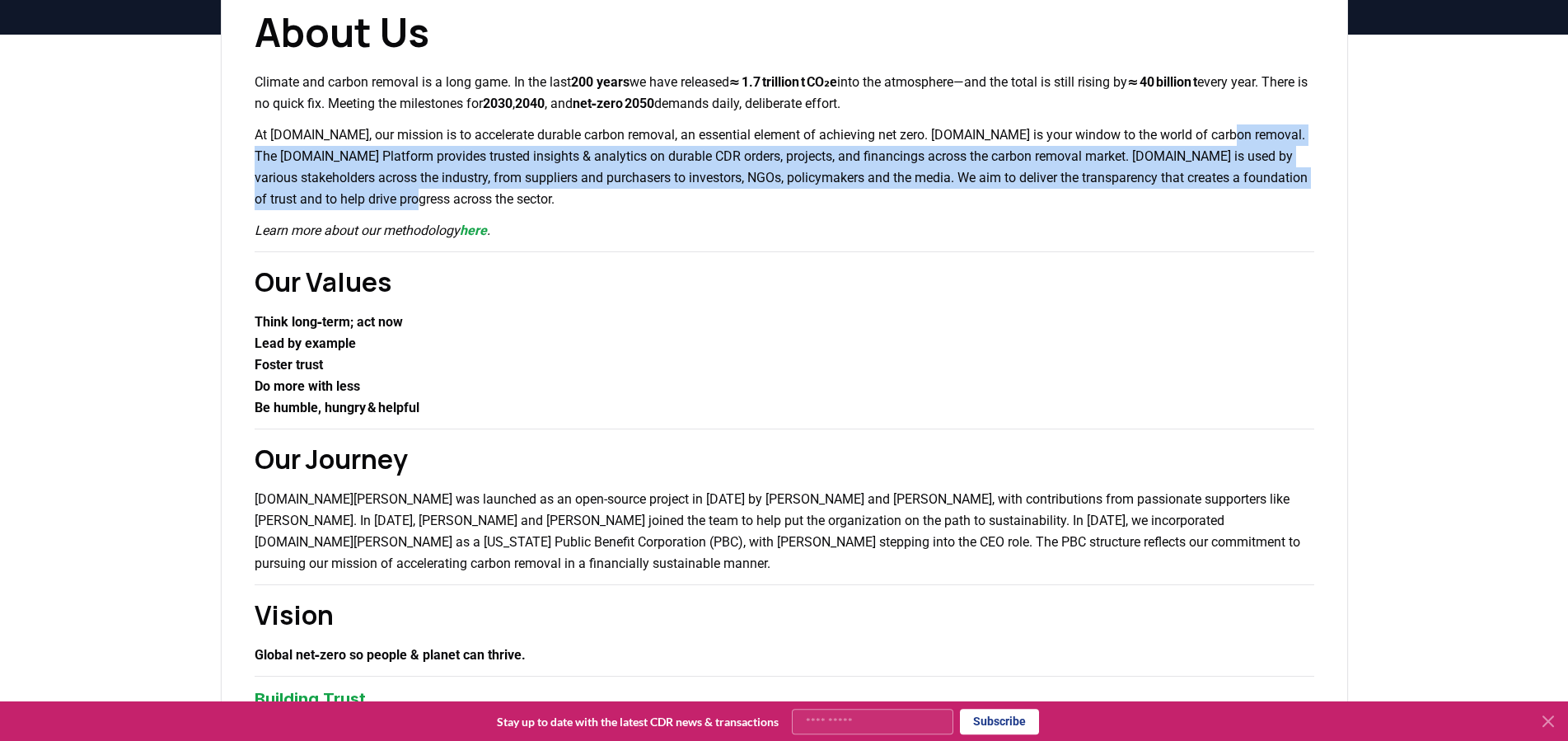
scroll to position [169, 0]
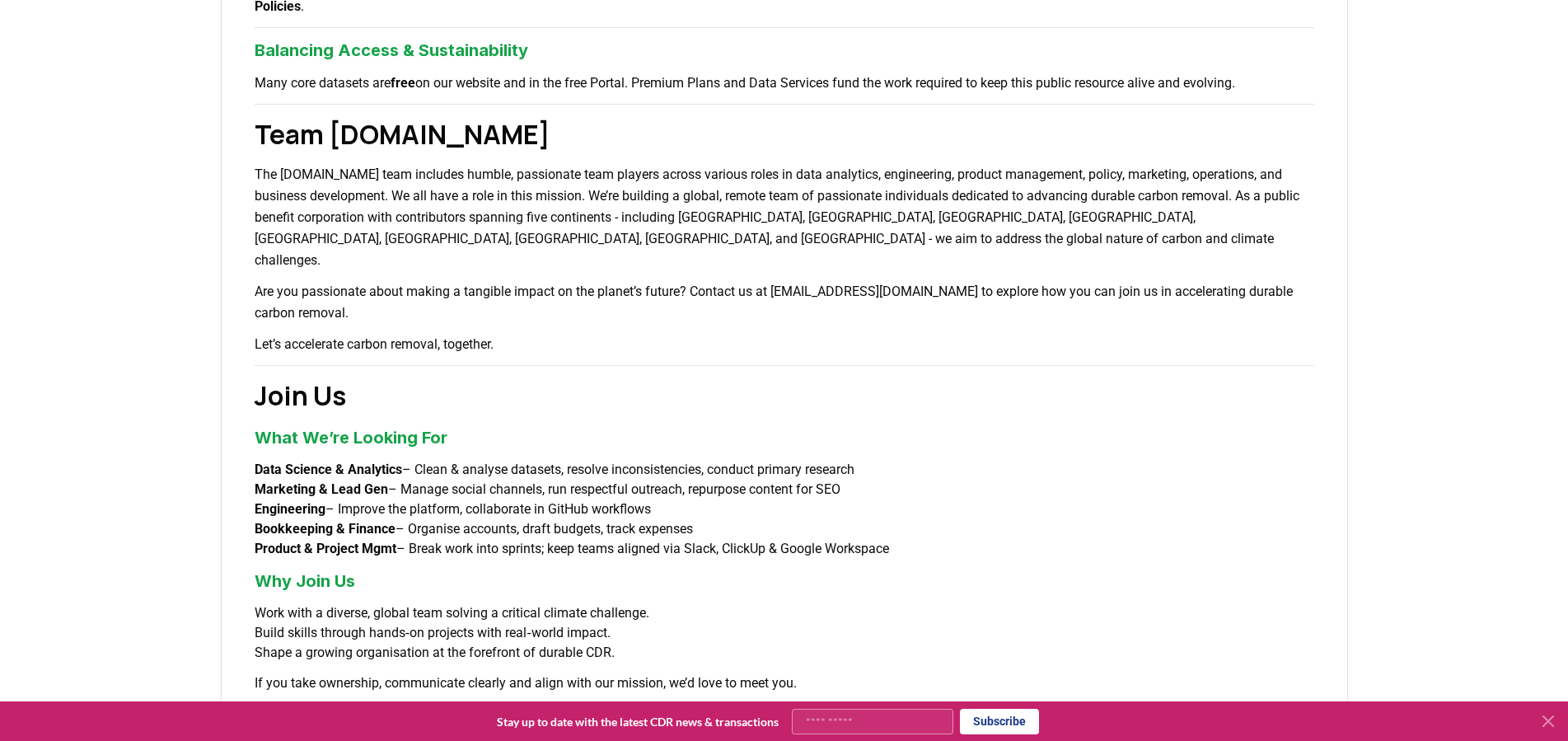
scroll to position [841, 0]
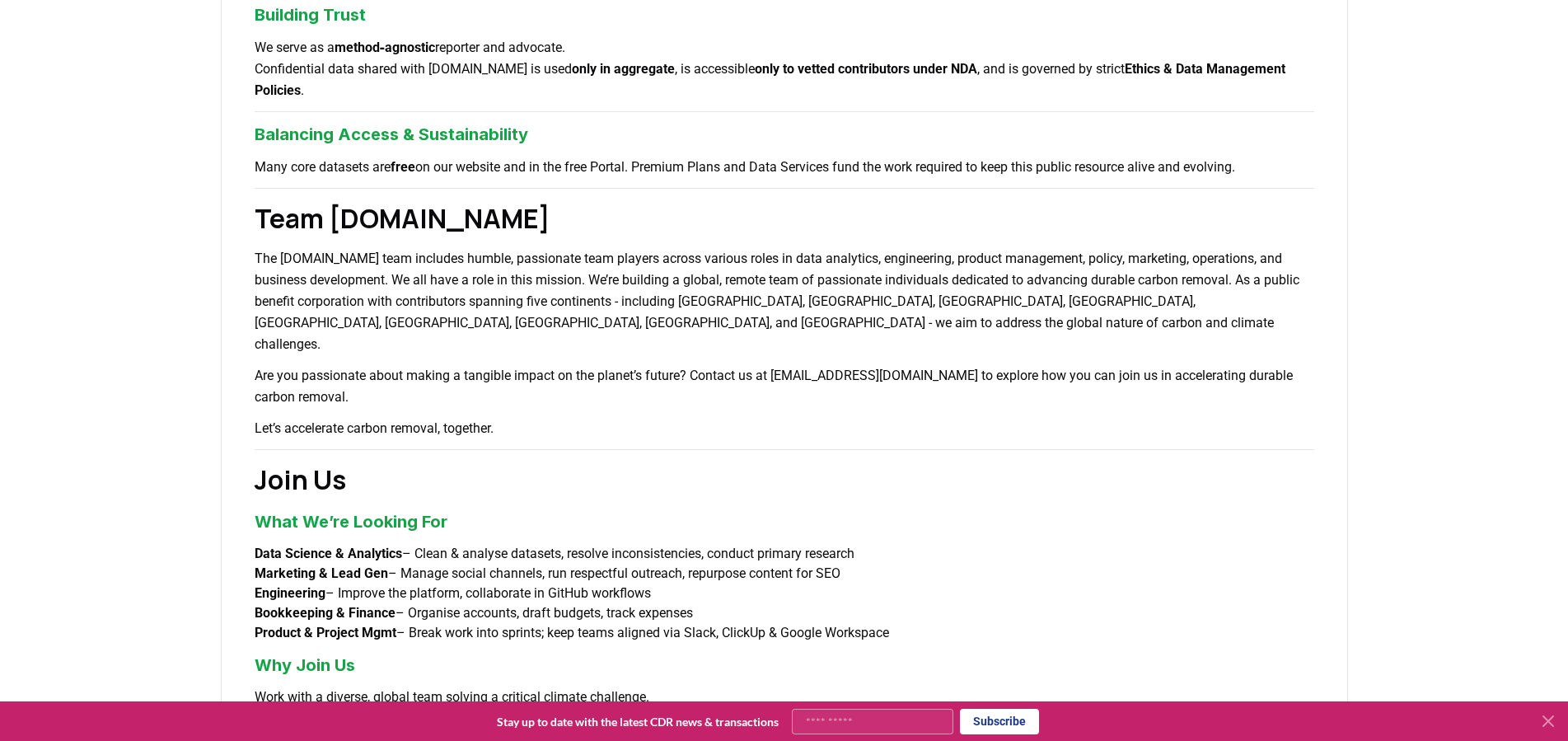
click at [1272, 129] on h3 "Balancing Access & Sustainability" at bounding box center [784, 134] width 1060 height 25
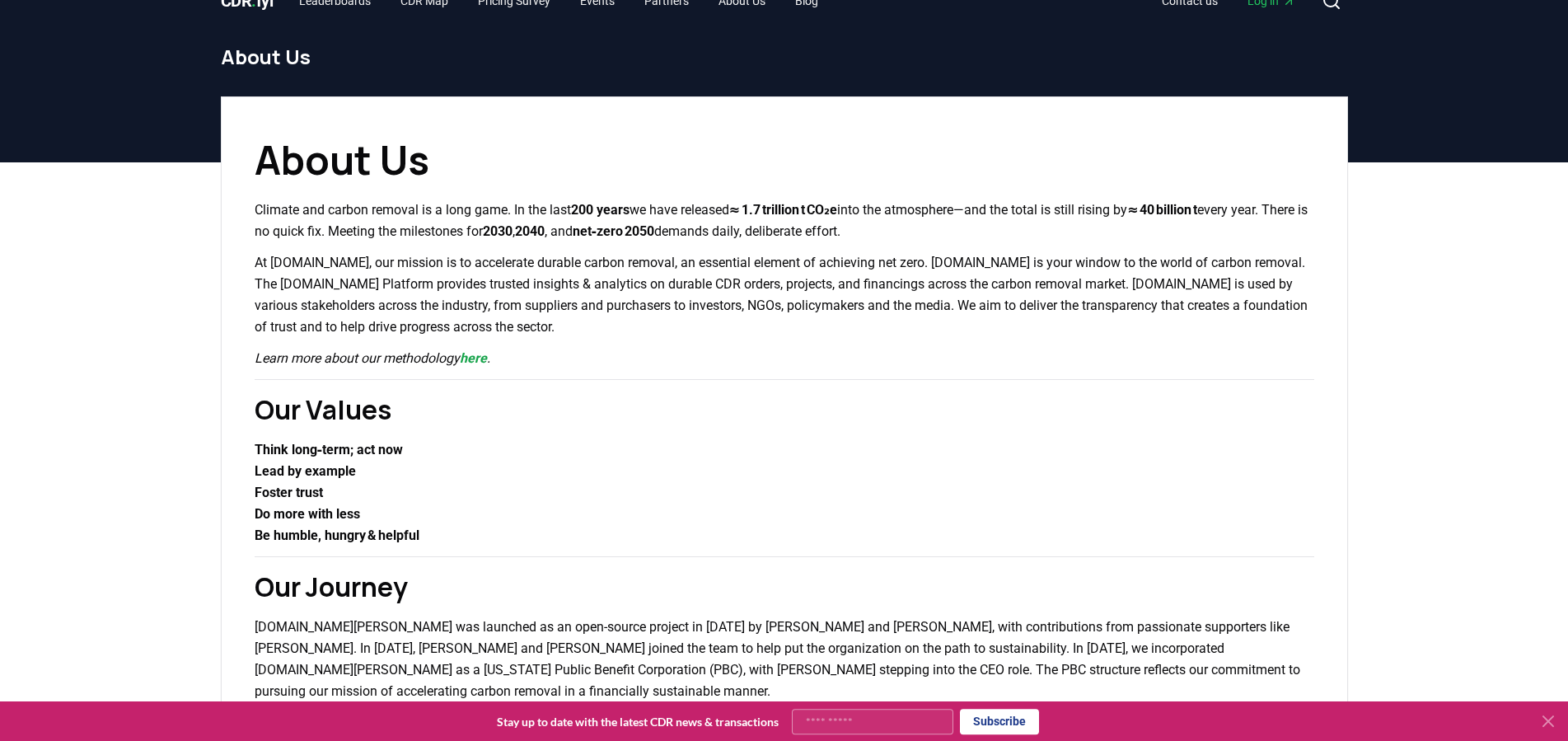
scroll to position [0, 0]
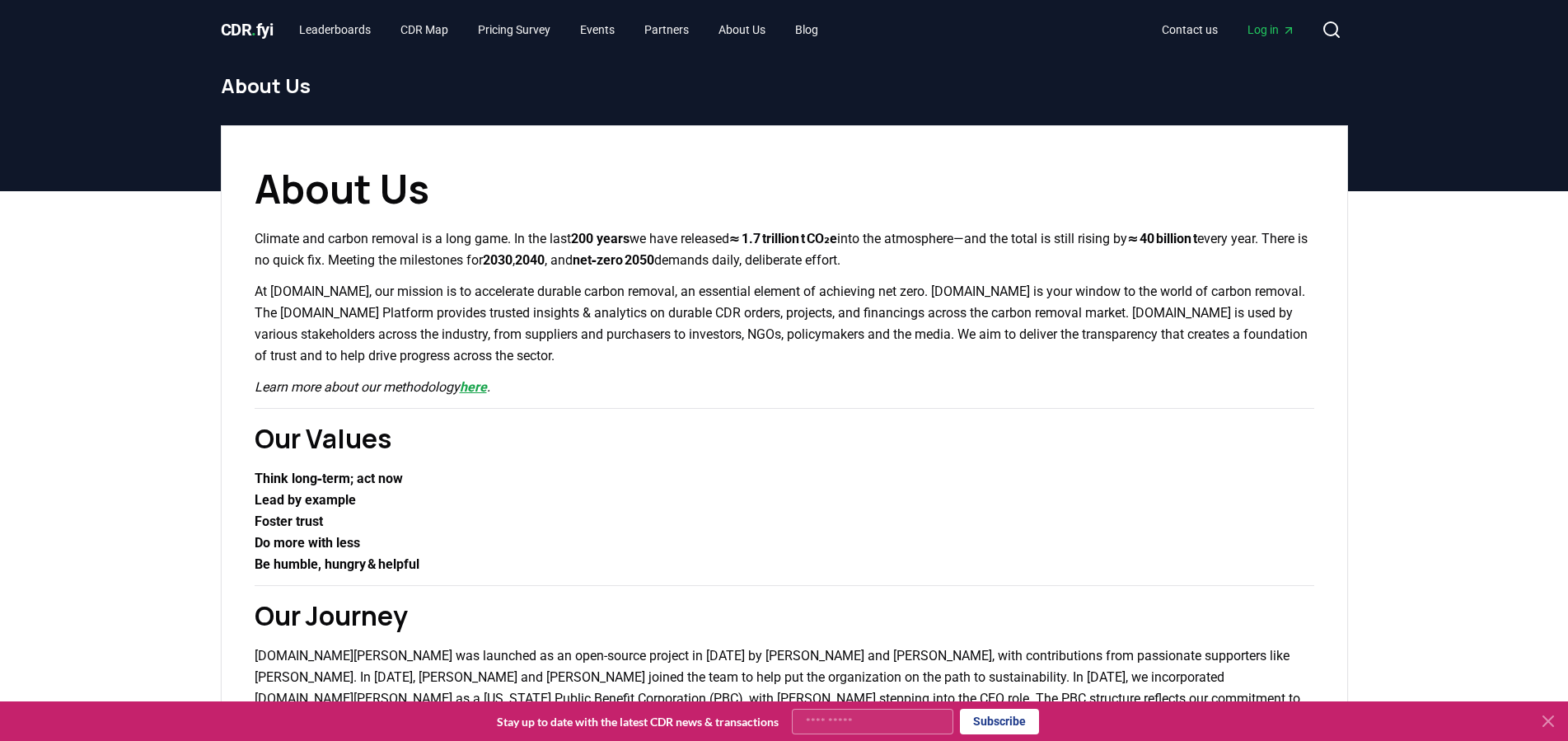
click at [480, 389] on link "here" at bounding box center [473, 387] width 28 height 16
click at [421, 29] on link "CDR Map" at bounding box center [424, 30] width 74 height 30
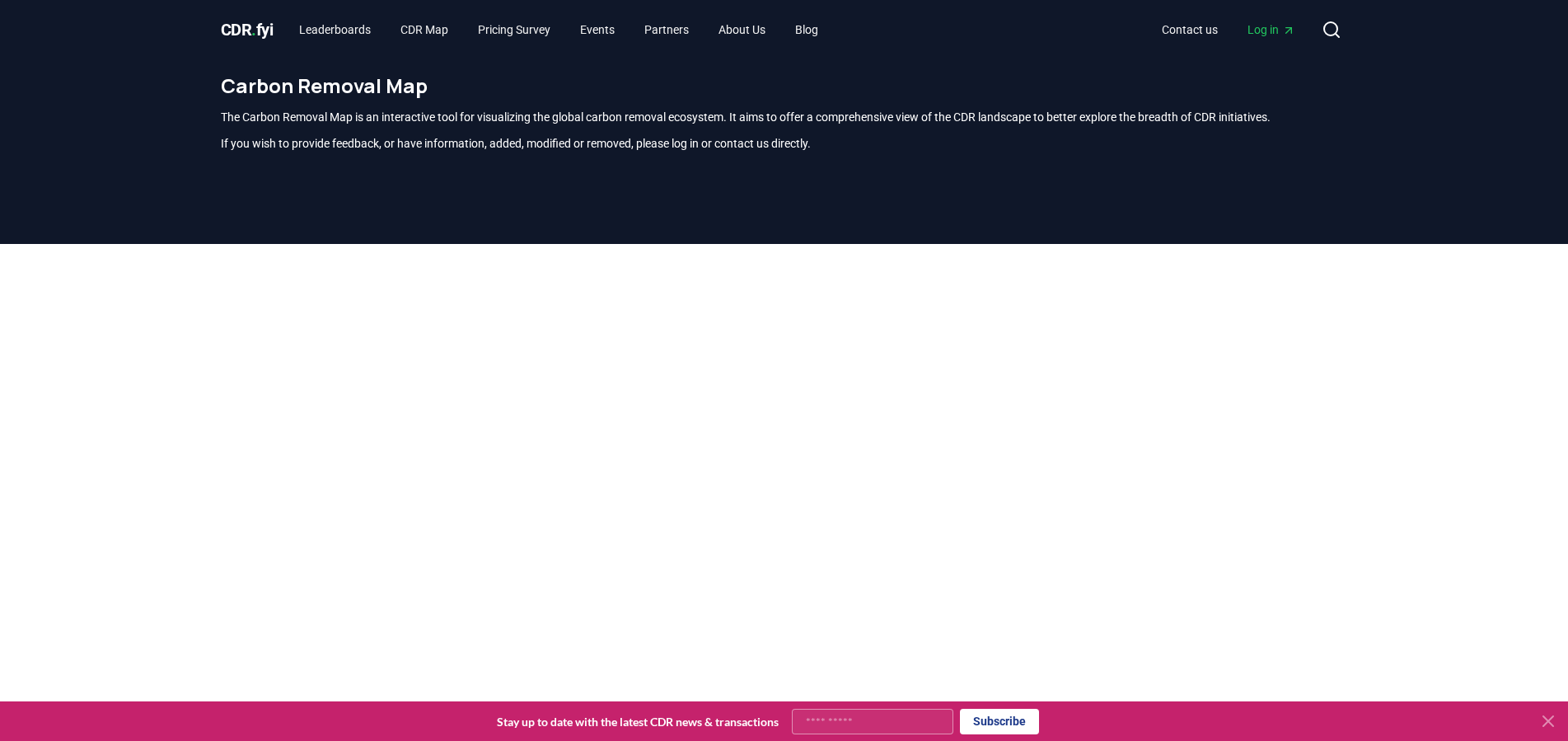
click at [1518, 270] on div at bounding box center [784, 614] width 1568 height 741
